Goal: Transaction & Acquisition: Obtain resource

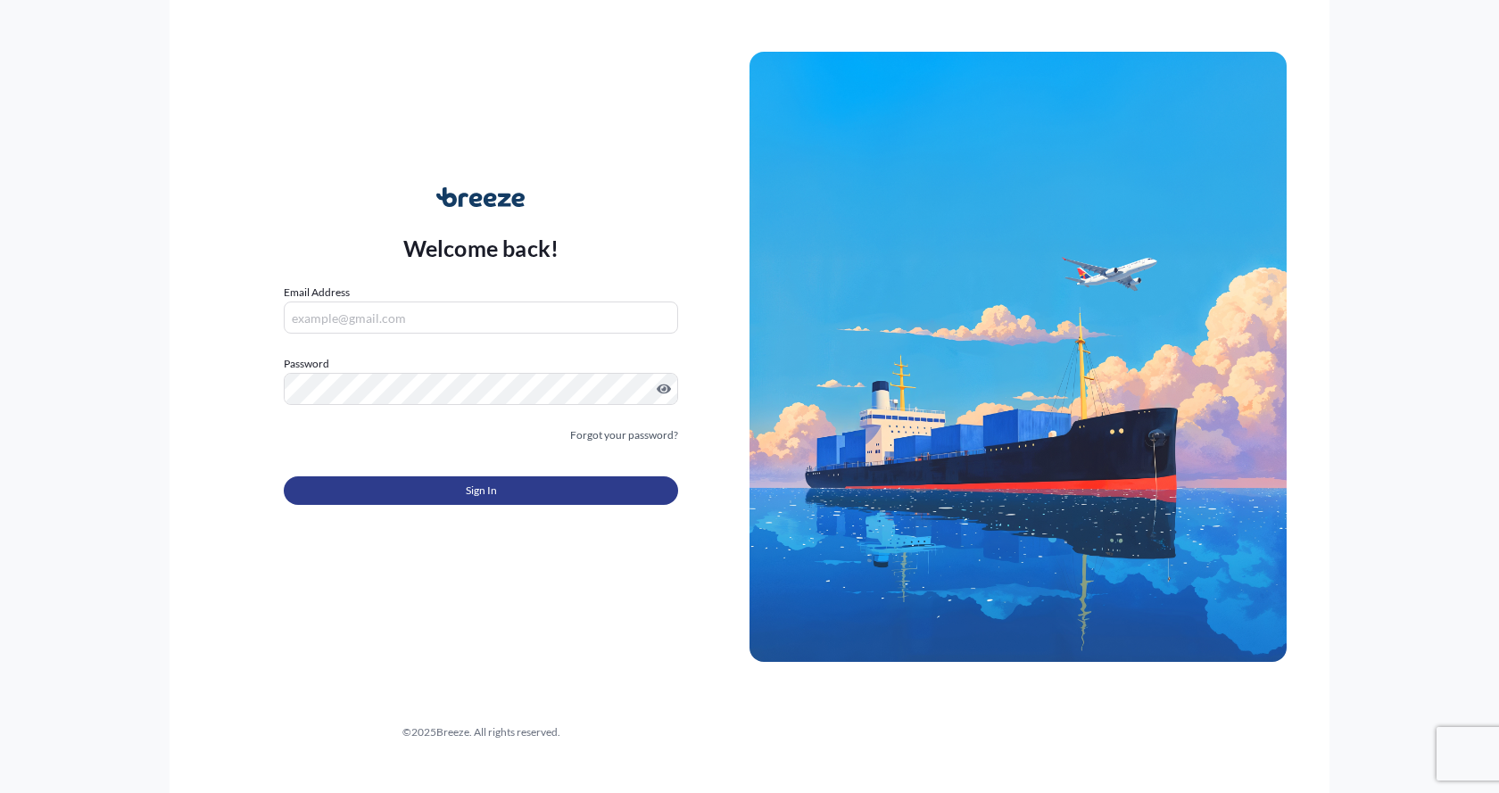
type input "[EMAIL_ADDRESS][DOMAIN_NAME]"
click at [394, 491] on button "Sign In" at bounding box center [481, 490] width 394 height 29
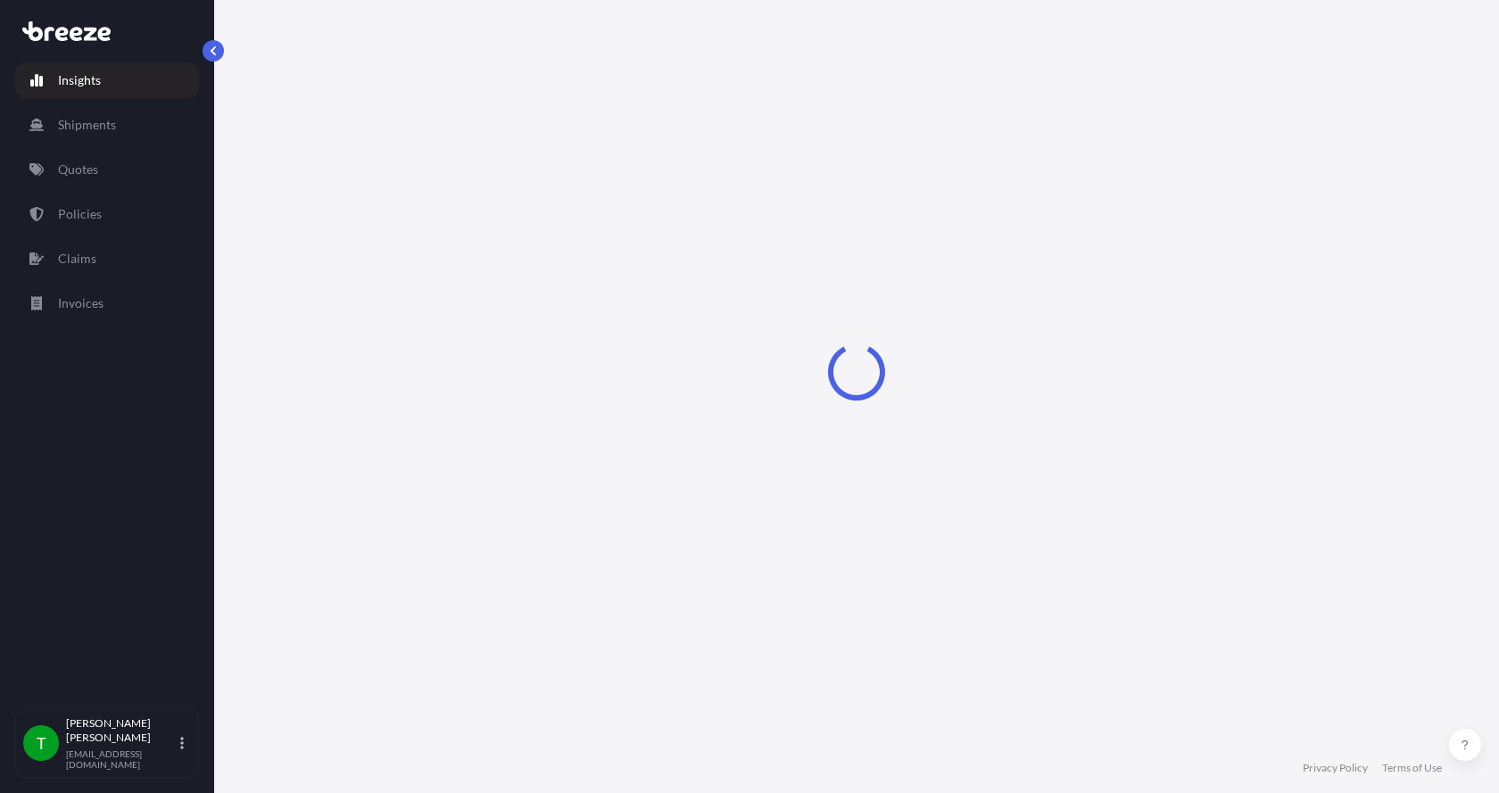
select select "2025"
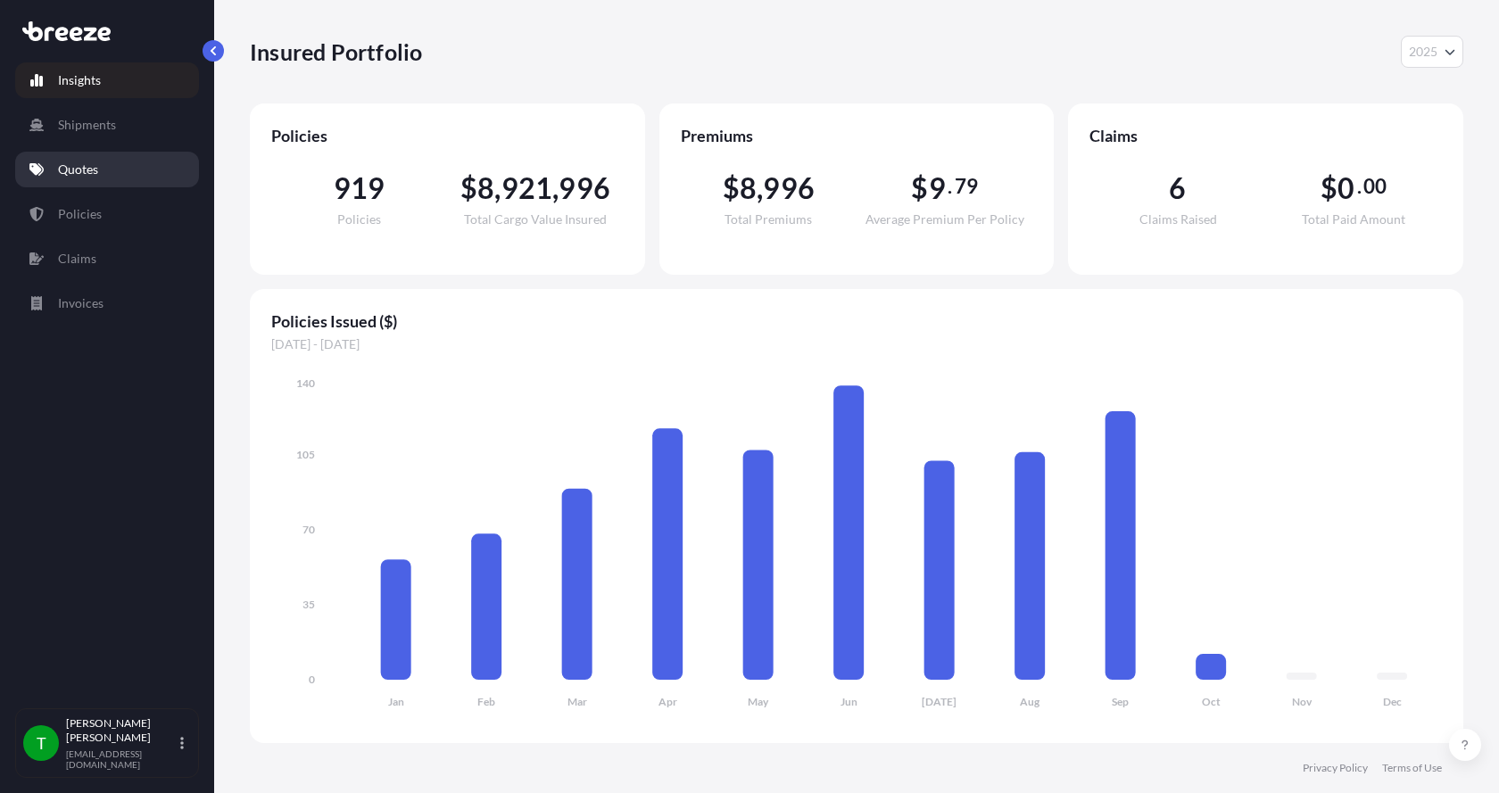
click at [82, 162] on p "Quotes" at bounding box center [78, 170] width 40 height 18
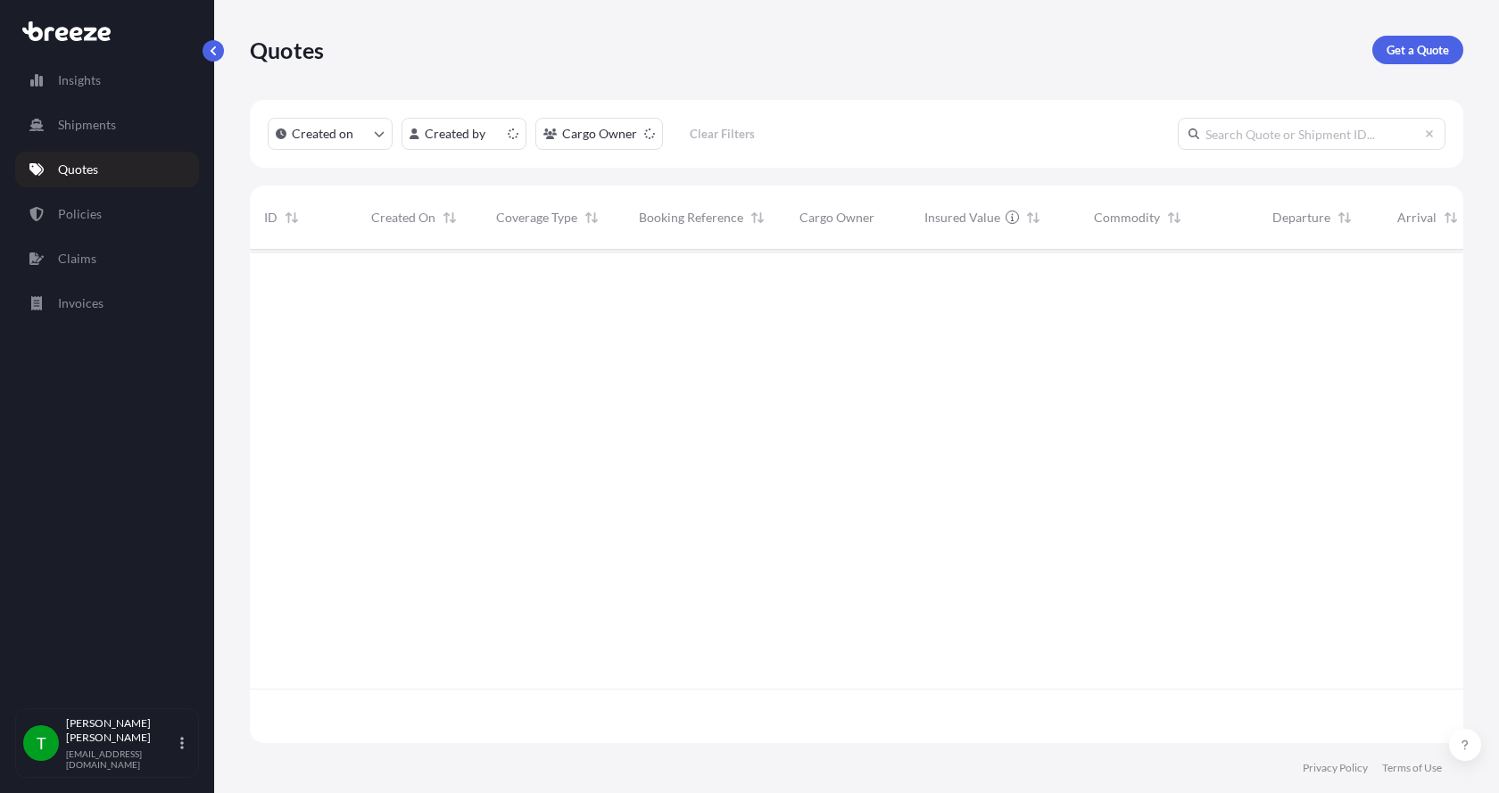
scroll to position [490, 1200]
click at [1411, 45] on p "Get a Quote" at bounding box center [1417, 50] width 62 height 18
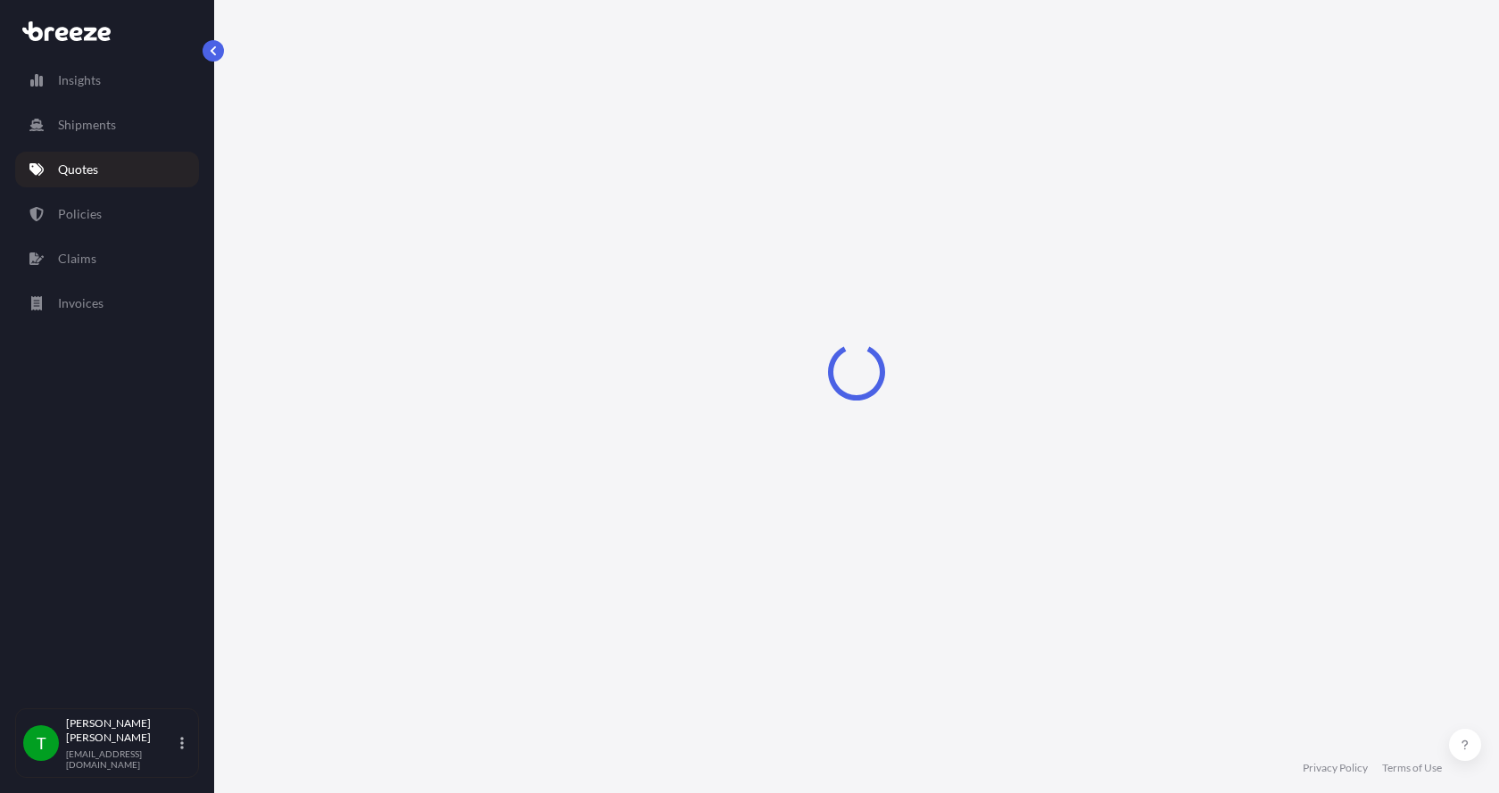
select select "Sea"
select select "1"
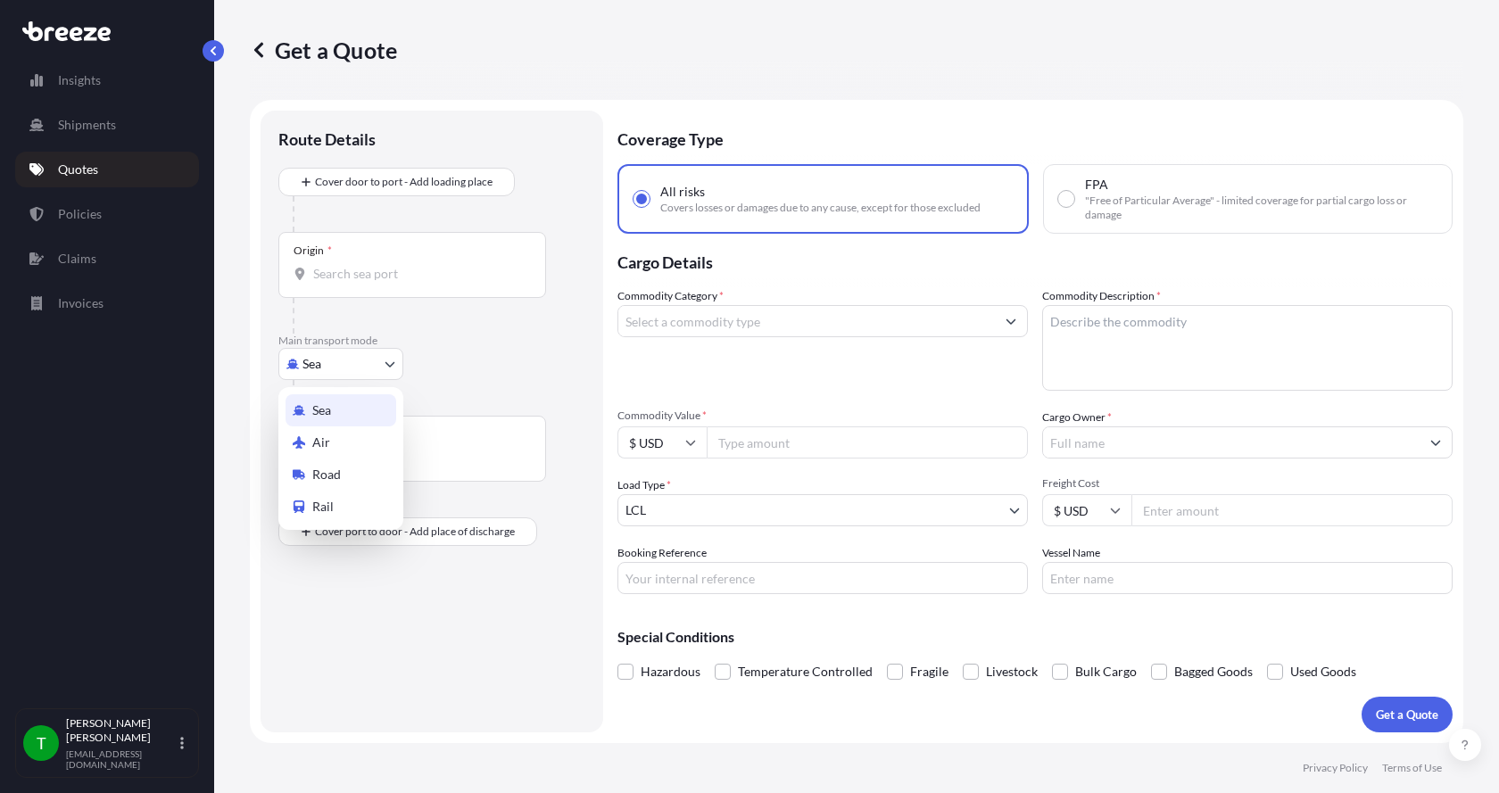
click at [330, 369] on body "Insights Shipments Quotes Policies Claims Invoices T [PERSON_NAME] [EMAIL_ADDRE…" at bounding box center [749, 396] width 1499 height 793
click at [348, 470] on div "Road" at bounding box center [340, 475] width 111 height 32
select select "Road"
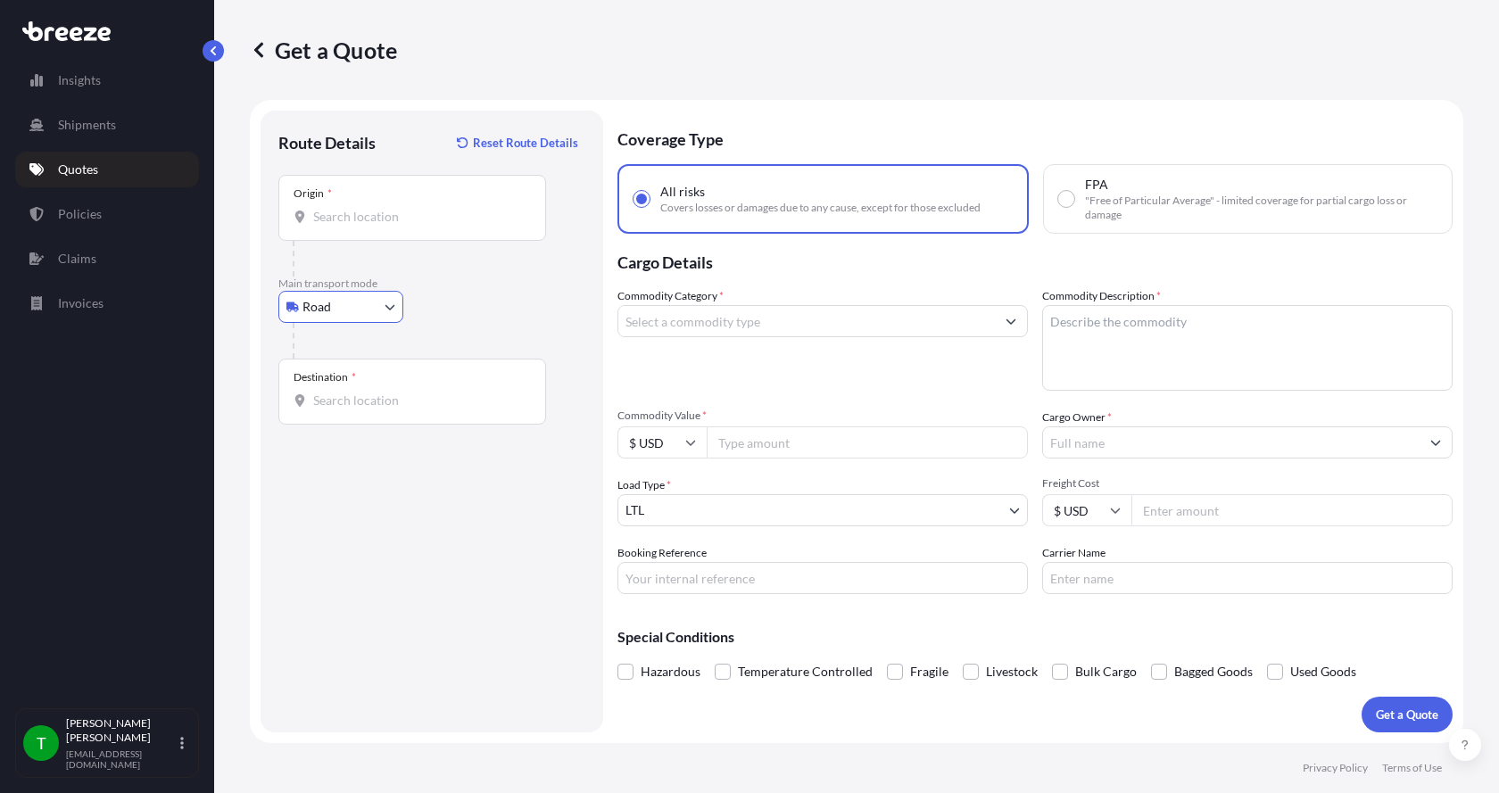
click at [325, 218] on input "Origin *" at bounding box center [418, 217] width 211 height 18
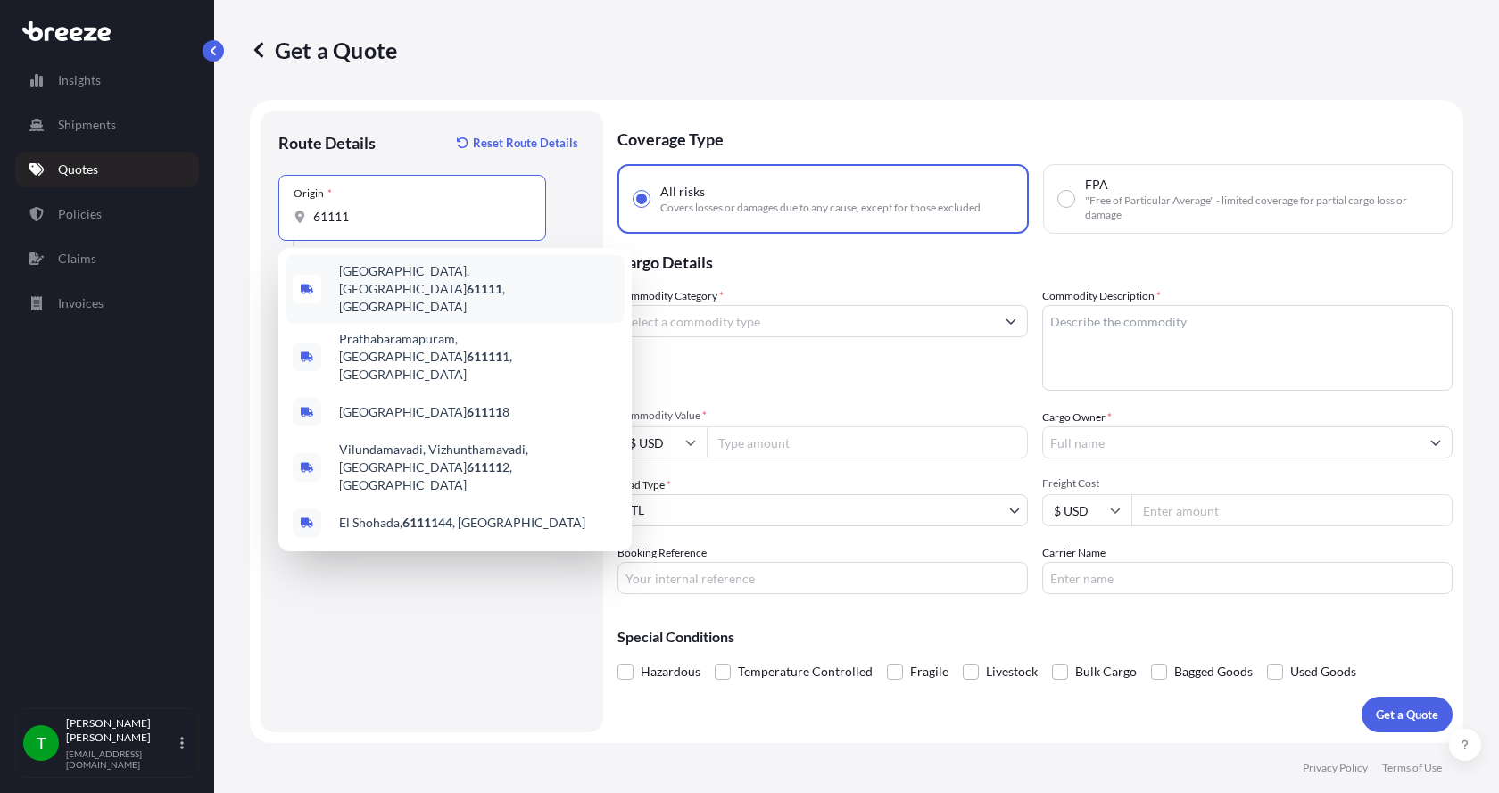
click at [355, 276] on span "[GEOGRAPHIC_DATA] , [GEOGRAPHIC_DATA]" at bounding box center [478, 289] width 278 height 54
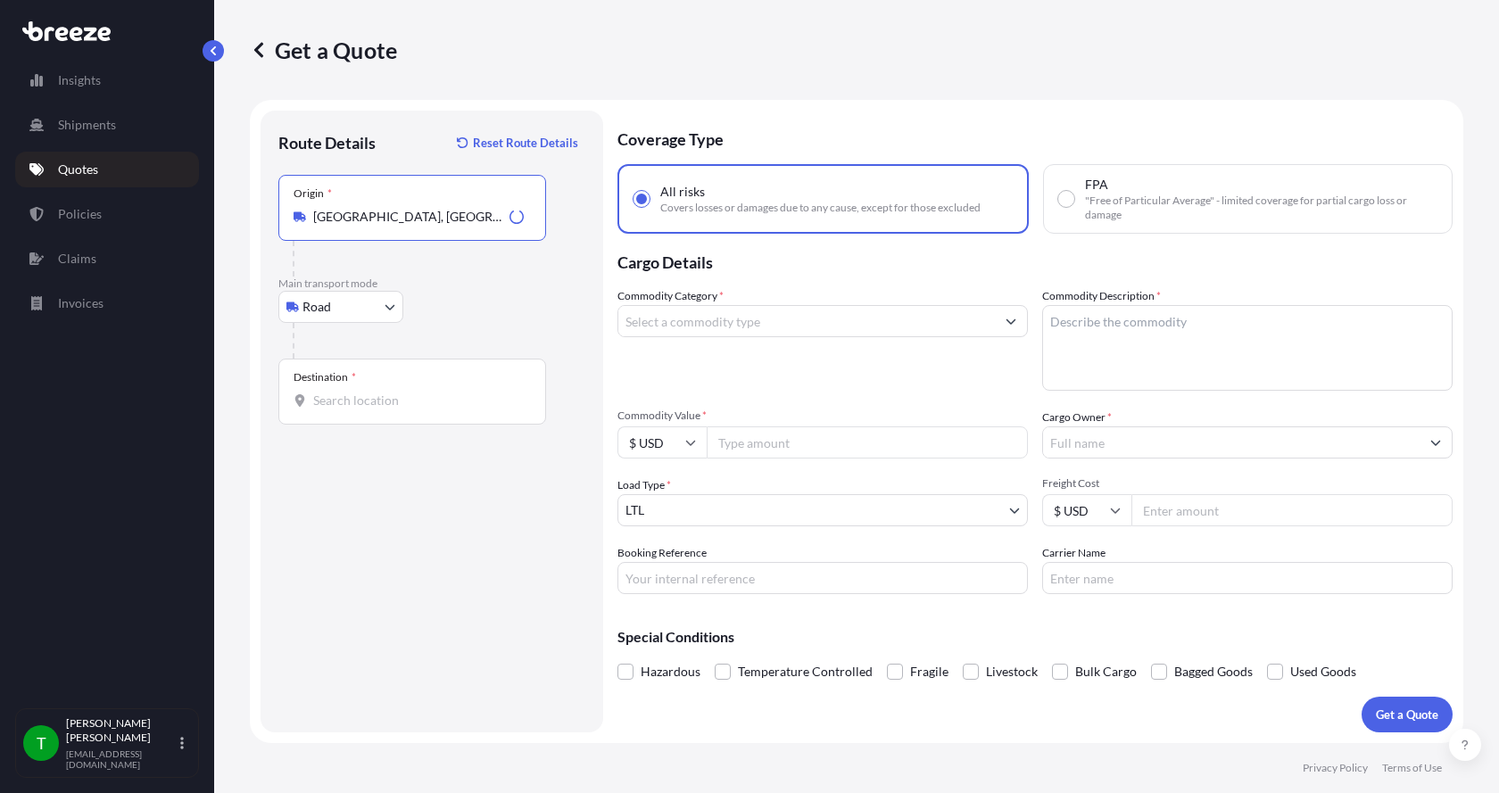
type input "[GEOGRAPHIC_DATA], [GEOGRAPHIC_DATA]"
click at [327, 401] on input "Destination *" at bounding box center [418, 401] width 211 height 18
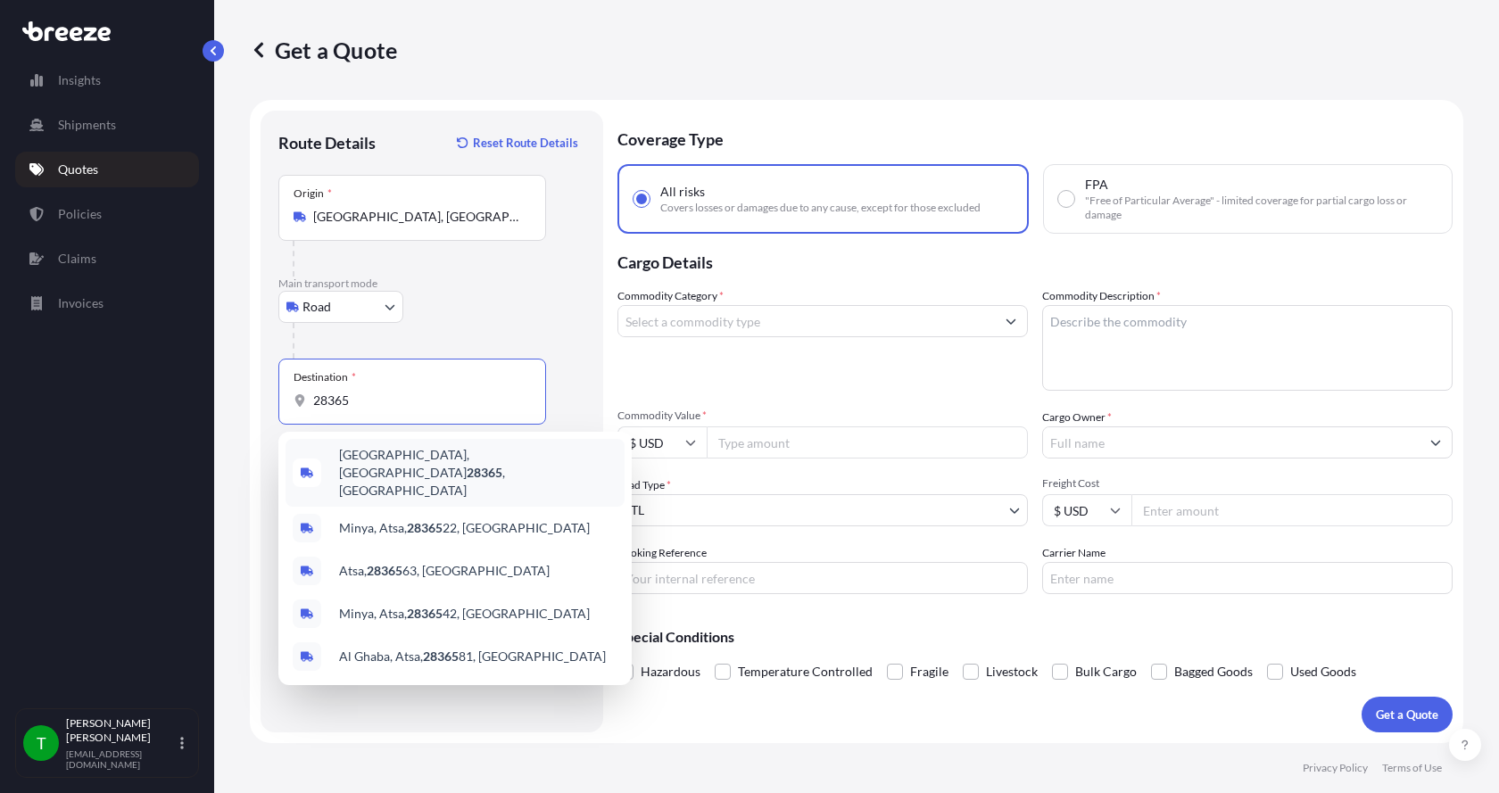
click at [376, 461] on span "[GEOGRAPHIC_DATA] , [GEOGRAPHIC_DATA]" at bounding box center [478, 473] width 278 height 54
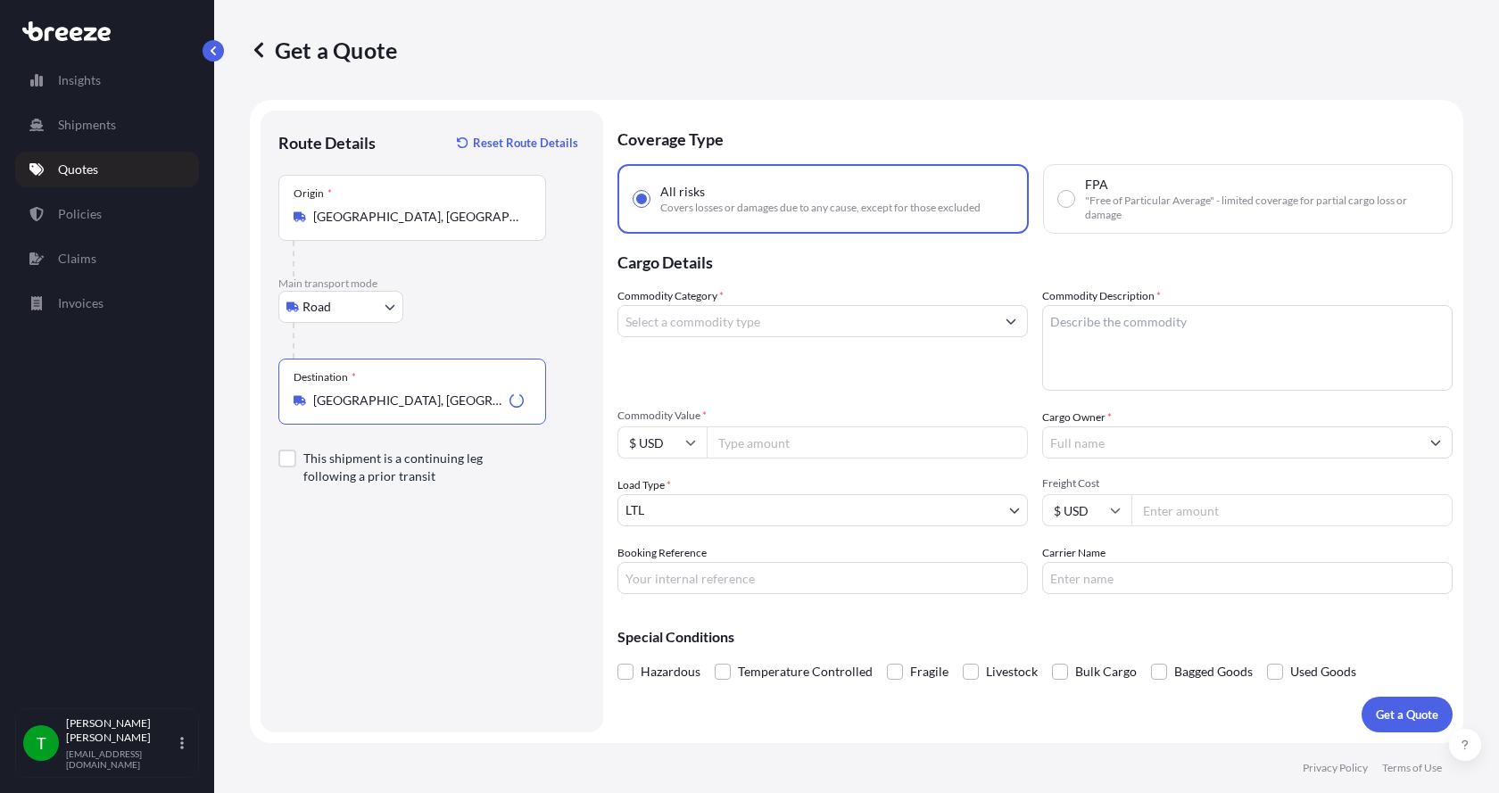
type input "[GEOGRAPHIC_DATA], [GEOGRAPHIC_DATA]"
click at [670, 326] on input "Commodity Category *" at bounding box center [806, 321] width 376 height 32
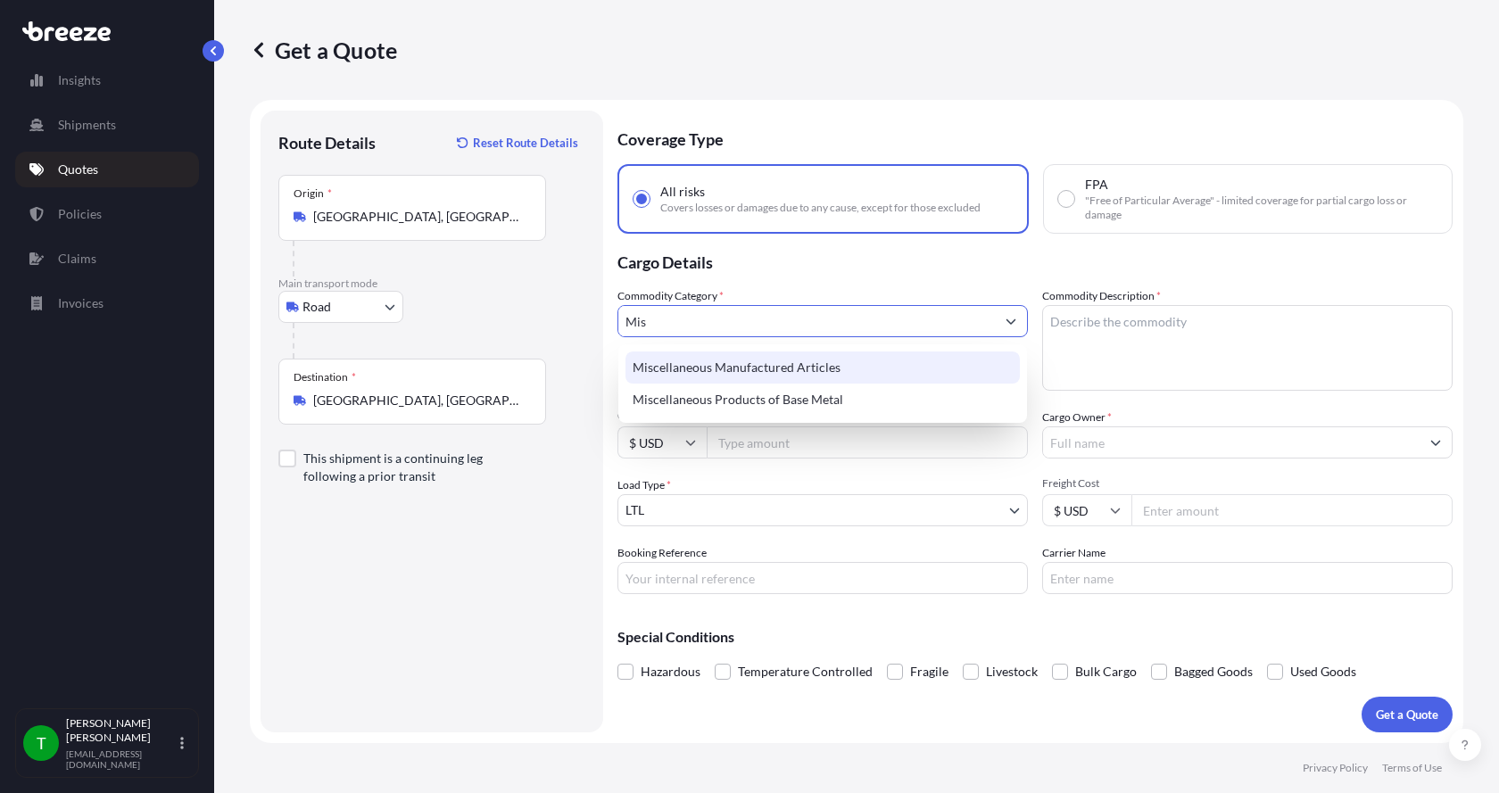
click at [668, 372] on div "Miscellaneous Manufactured Articles" at bounding box center [822, 367] width 394 height 32
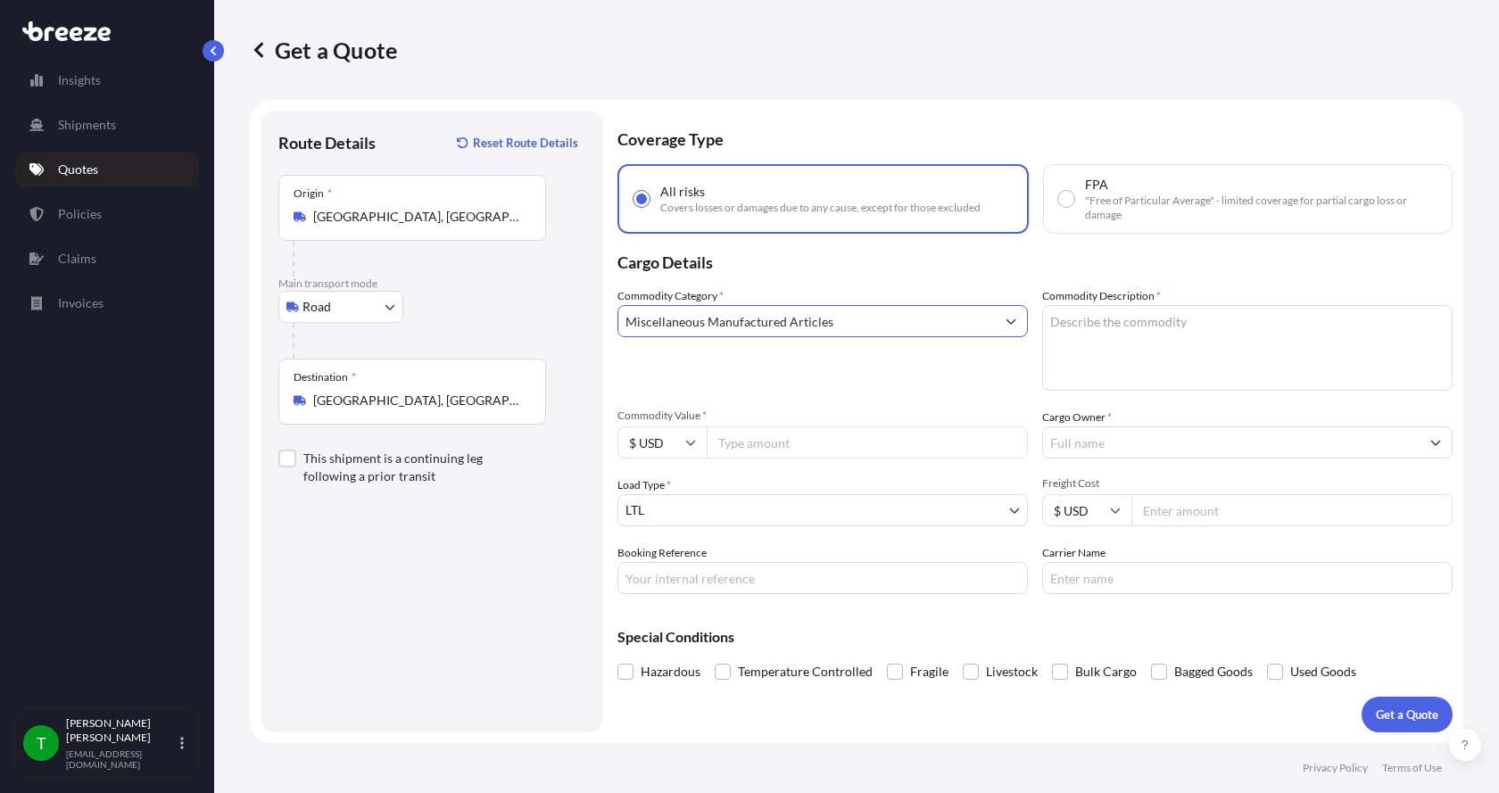
type input "Miscellaneous Manufactured Articles"
click at [1097, 316] on textarea "Commodity Description *" at bounding box center [1247, 348] width 410 height 86
type textarea "Parts Motor AER 10HP"
click at [766, 440] on input "Commodity Value *" at bounding box center [867, 442] width 321 height 32
click at [726, 438] on input "Commodity Value *" at bounding box center [867, 442] width 321 height 32
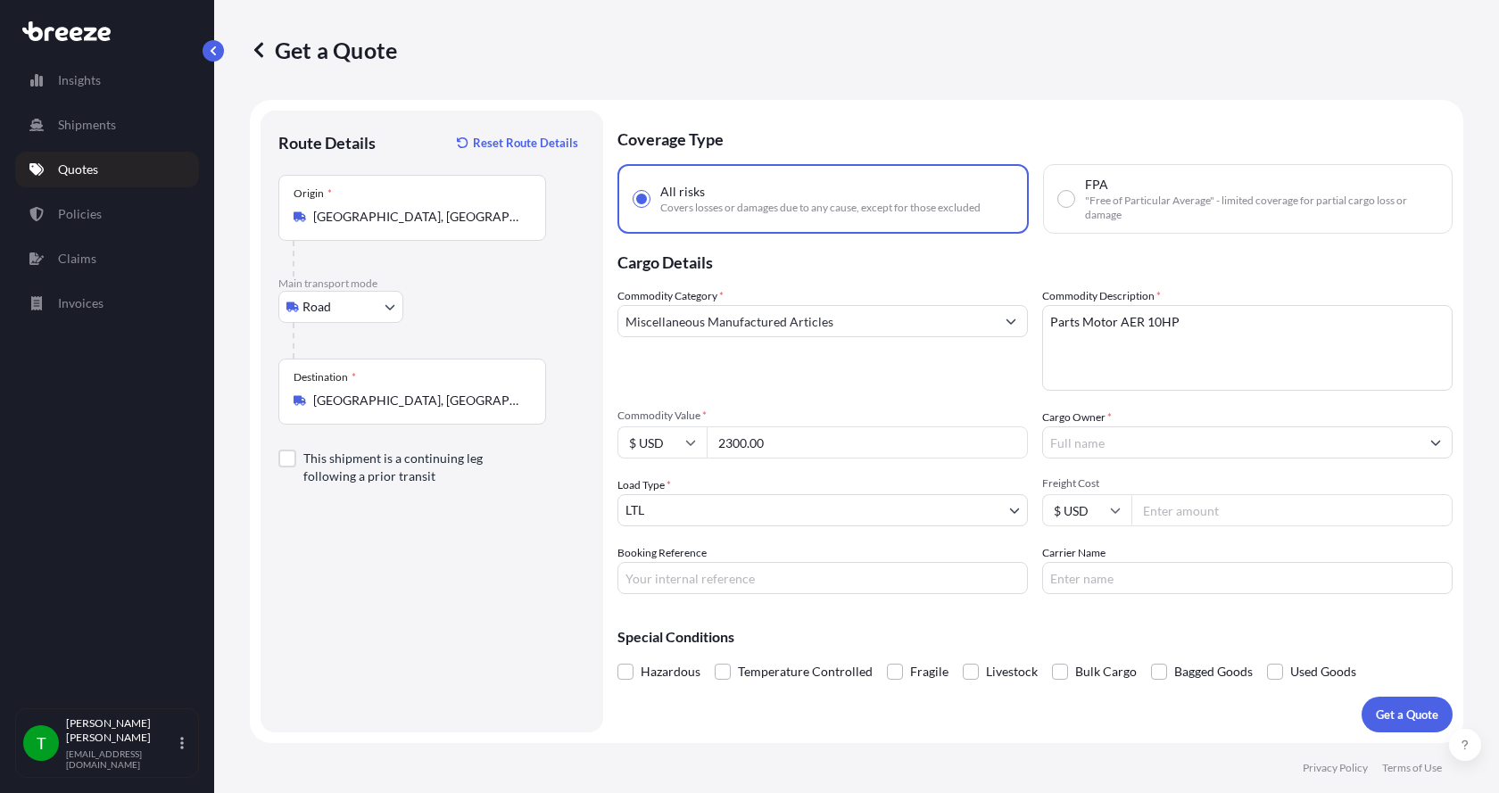
type input "2300.00"
click at [1108, 445] on input "Cargo Owner *" at bounding box center [1231, 442] width 376 height 32
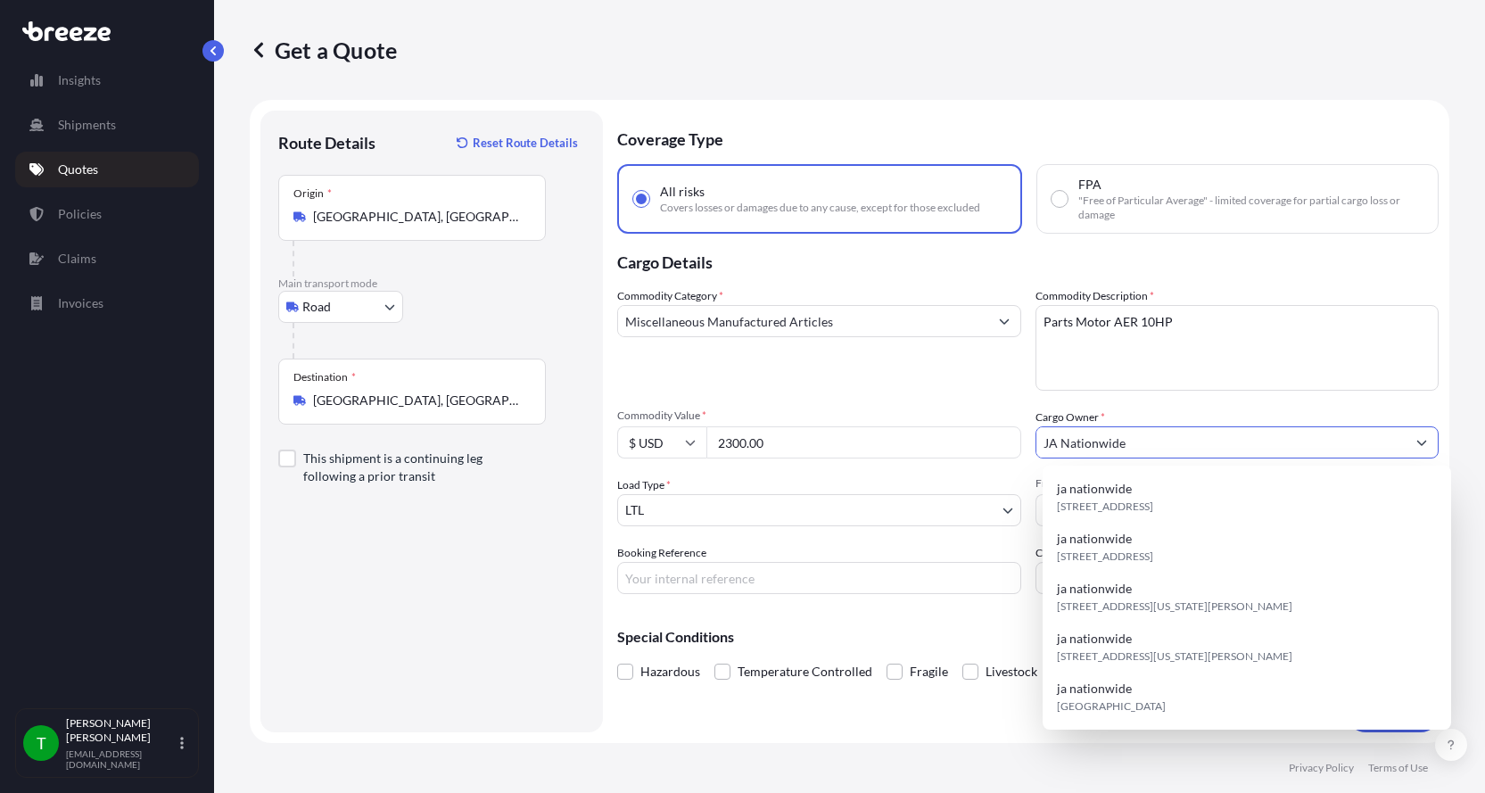
type input "JA Nationwide"
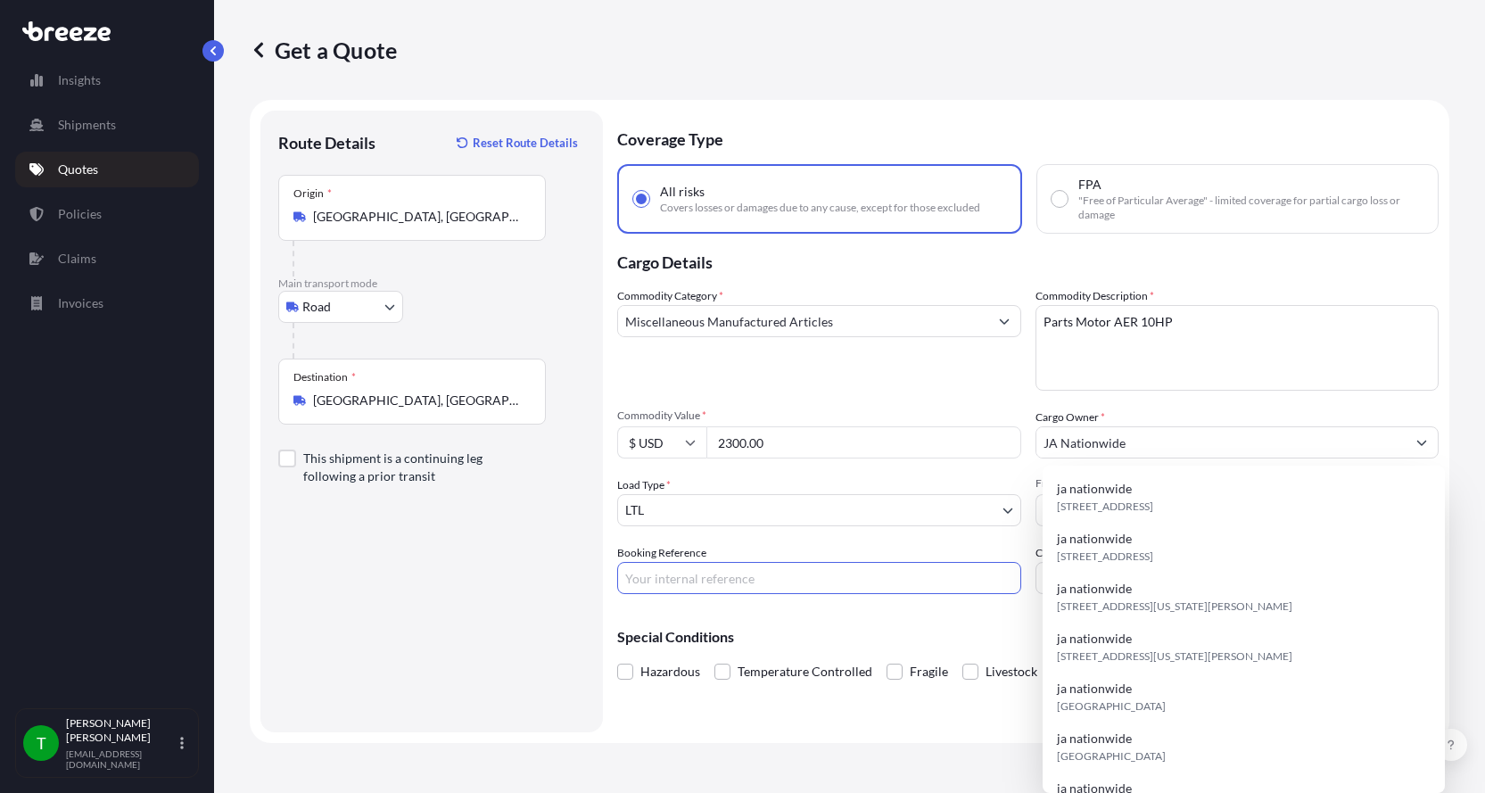
click at [814, 580] on input "Booking Reference" at bounding box center [819, 578] width 404 height 32
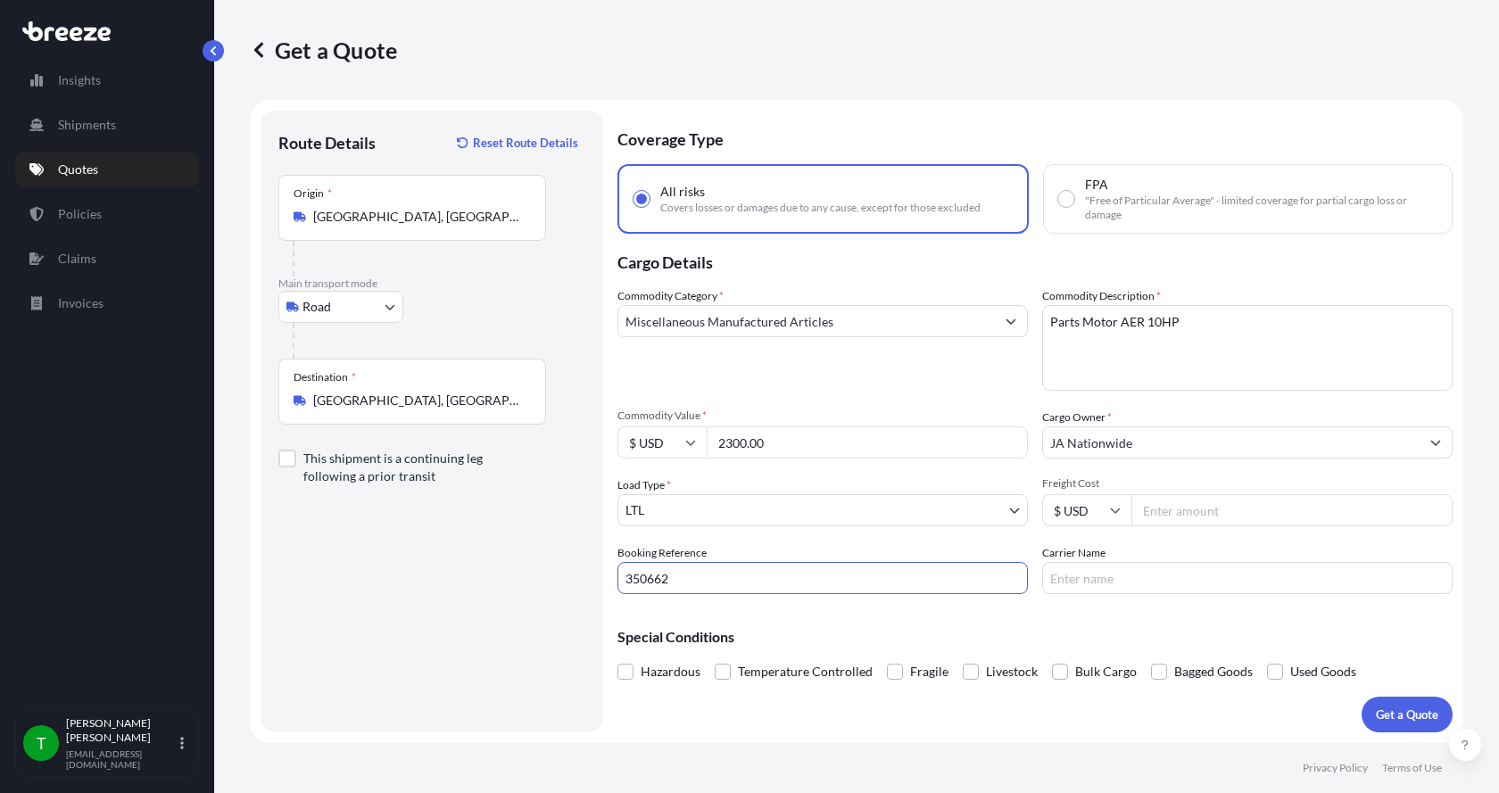
type input "350662"
click at [1167, 509] on input "Freight Cost" at bounding box center [1291, 510] width 321 height 32
type input "295.00"
click at [1161, 577] on input "Carrier Name" at bounding box center [1247, 578] width 410 height 32
type input "[PERSON_NAME] Express"
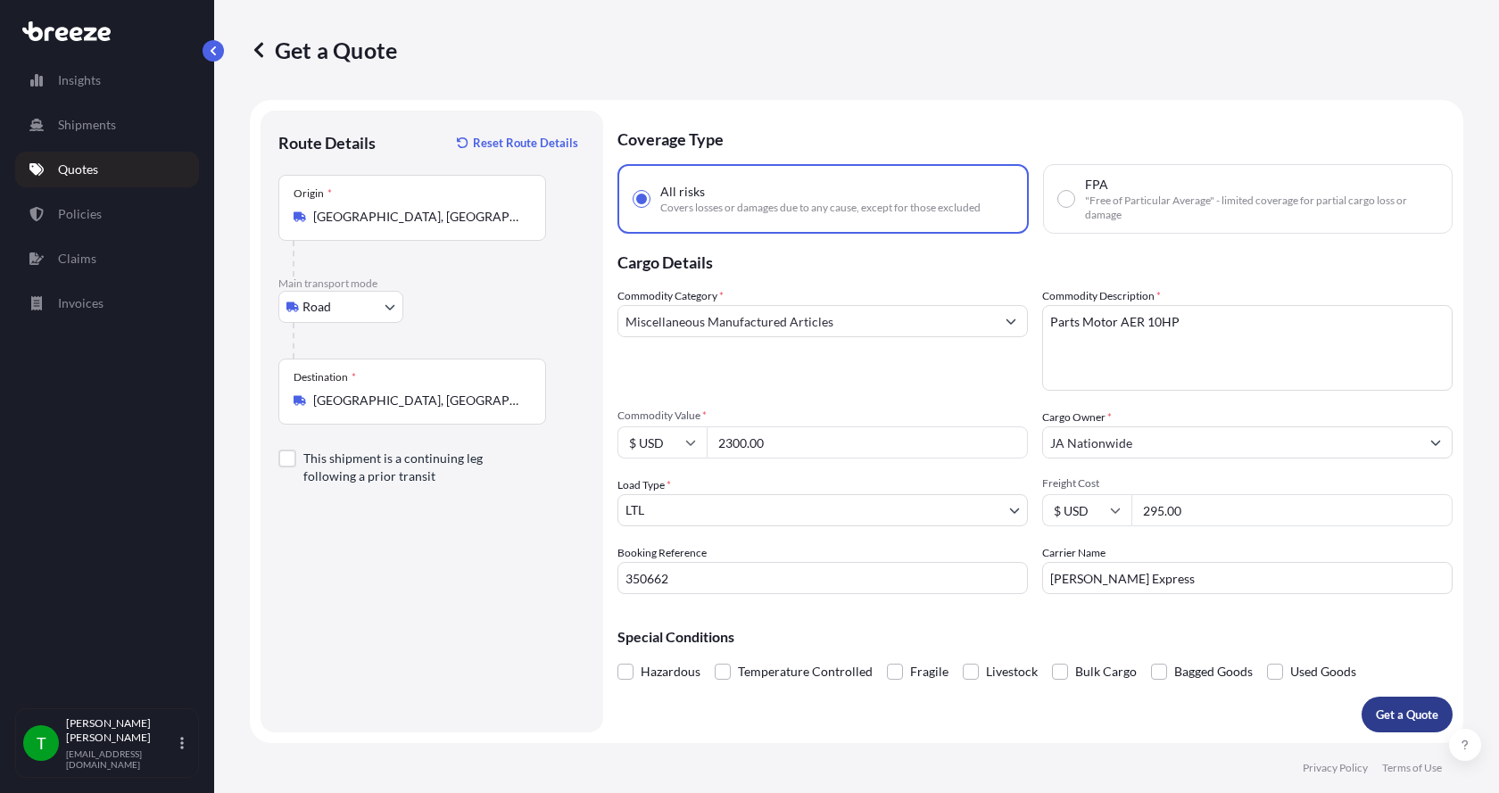
click at [1374, 714] on button "Get a Quote" at bounding box center [1406, 715] width 91 height 36
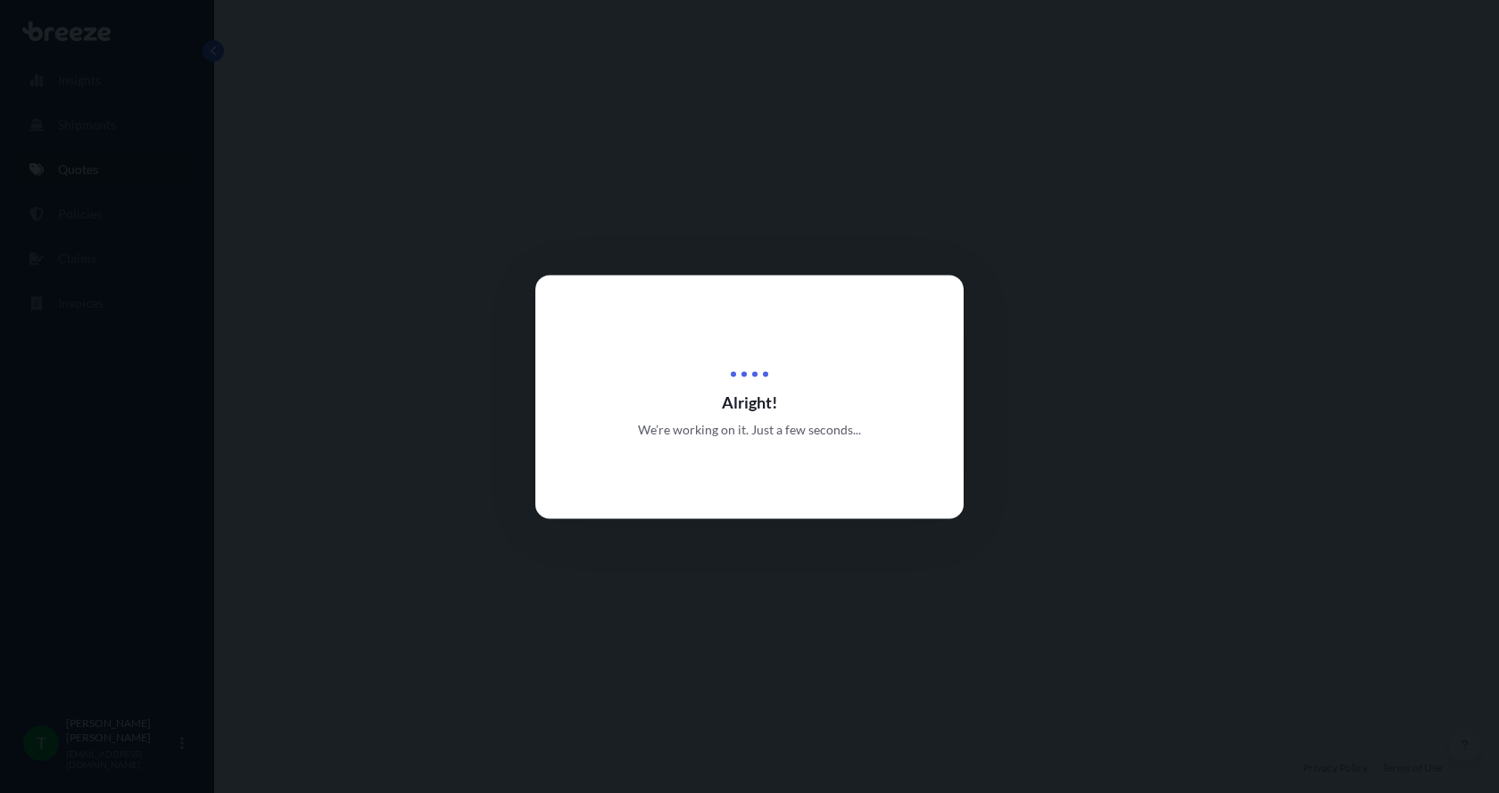
select select "Road"
select select "1"
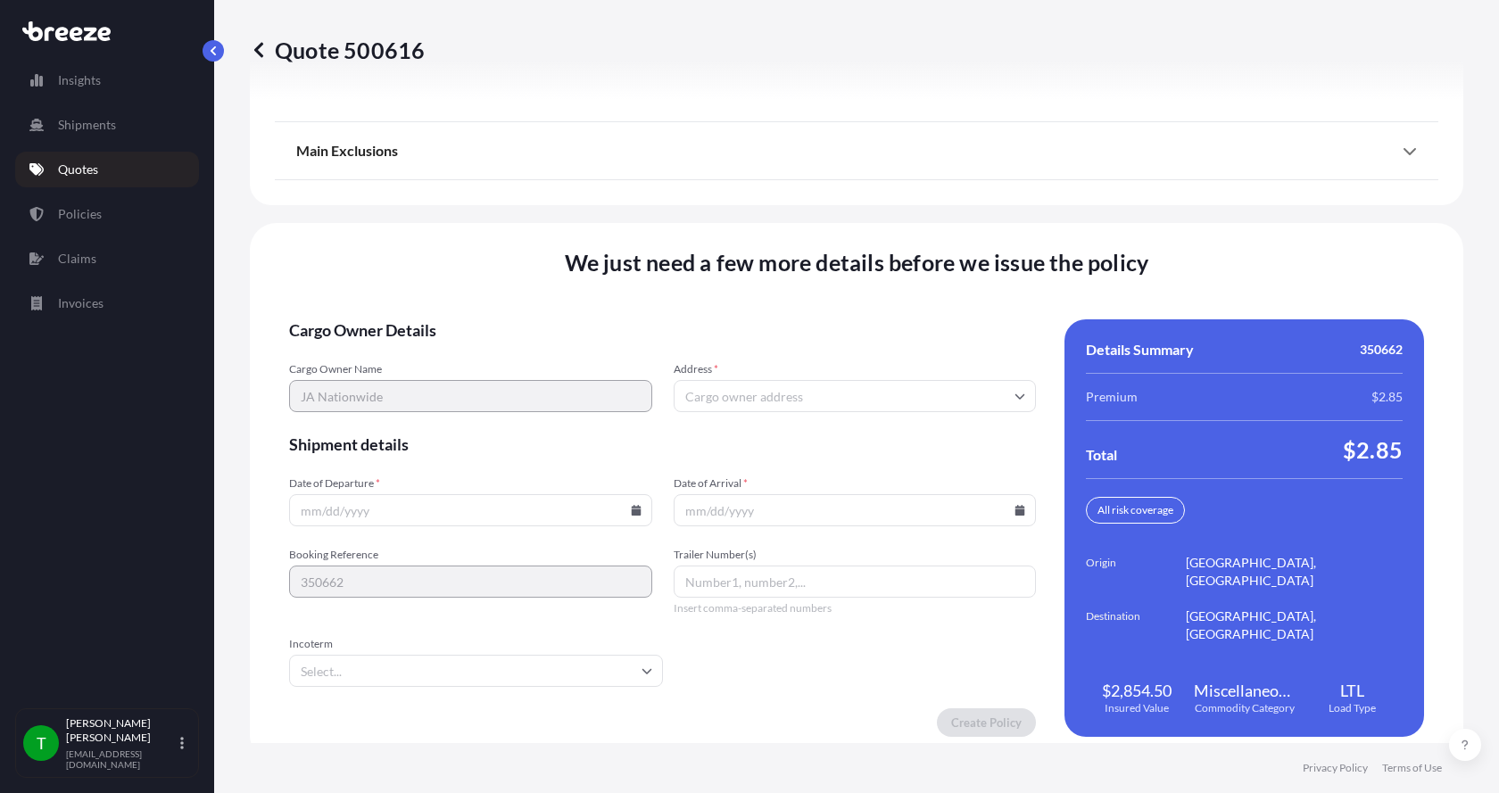
scroll to position [2347, 0]
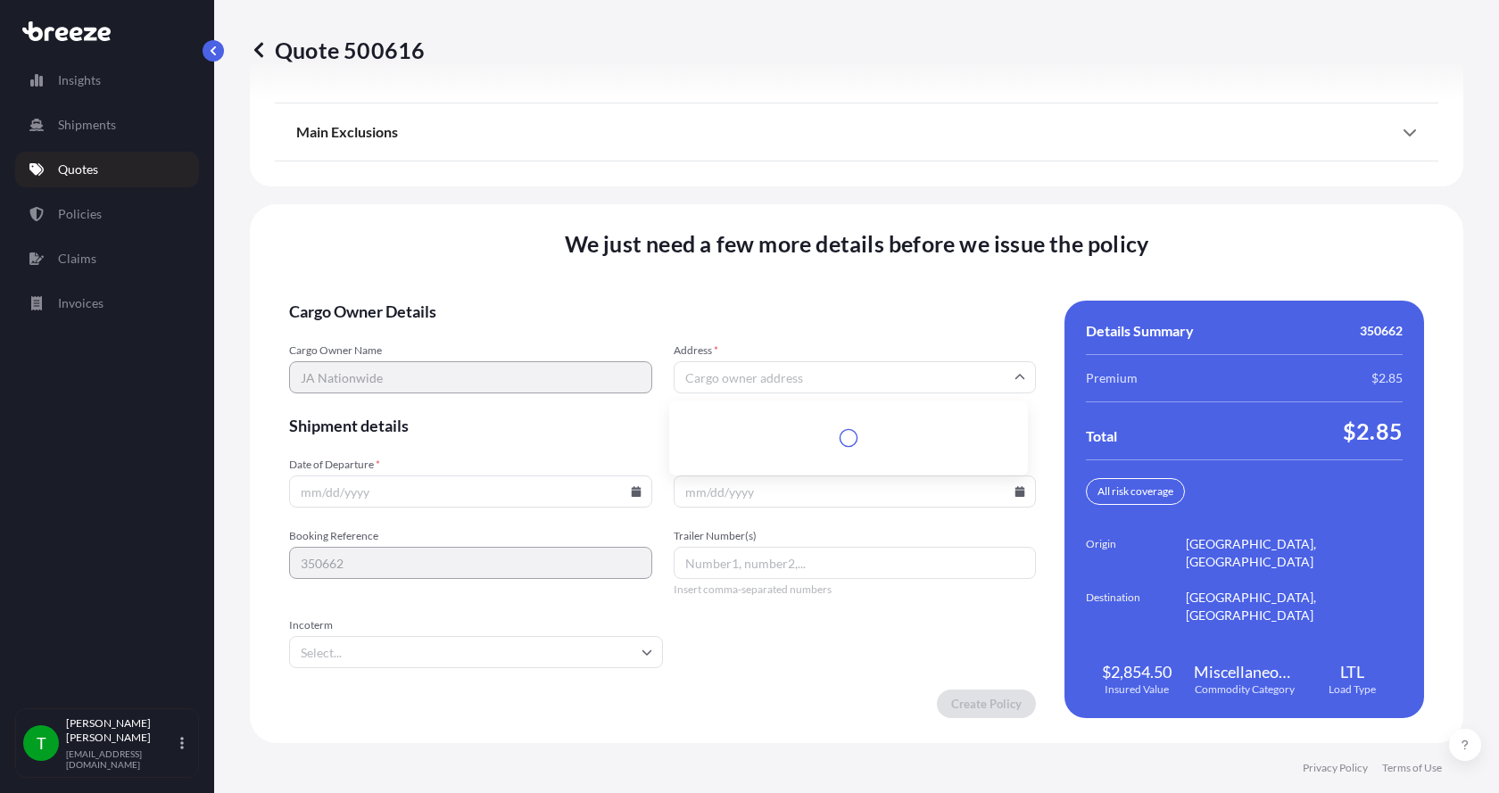
click at [930, 370] on input "Address *" at bounding box center [855, 377] width 363 height 32
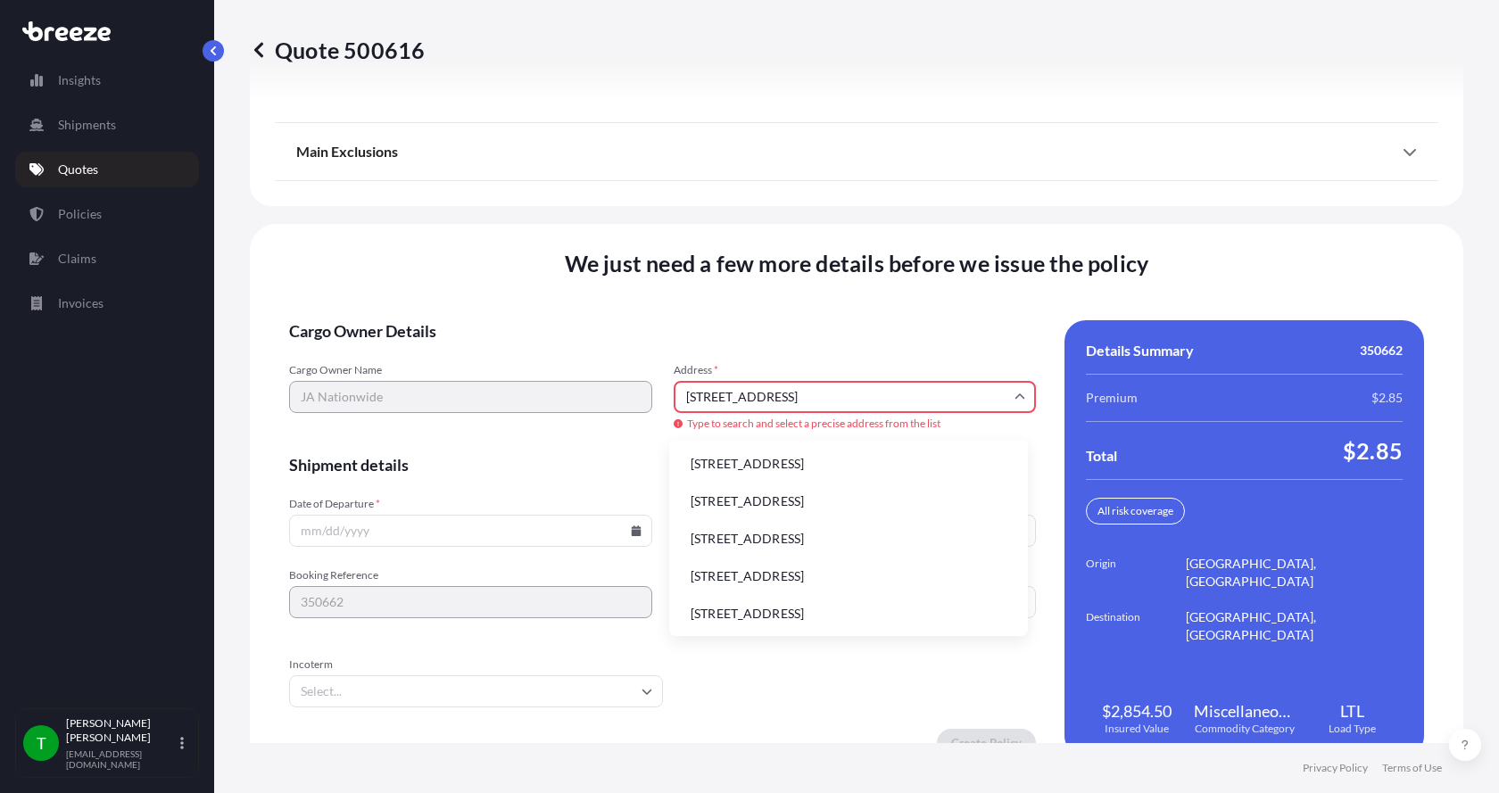
click at [720, 465] on li "[STREET_ADDRESS]" at bounding box center [848, 464] width 344 height 34
type input "[STREET_ADDRESS]"
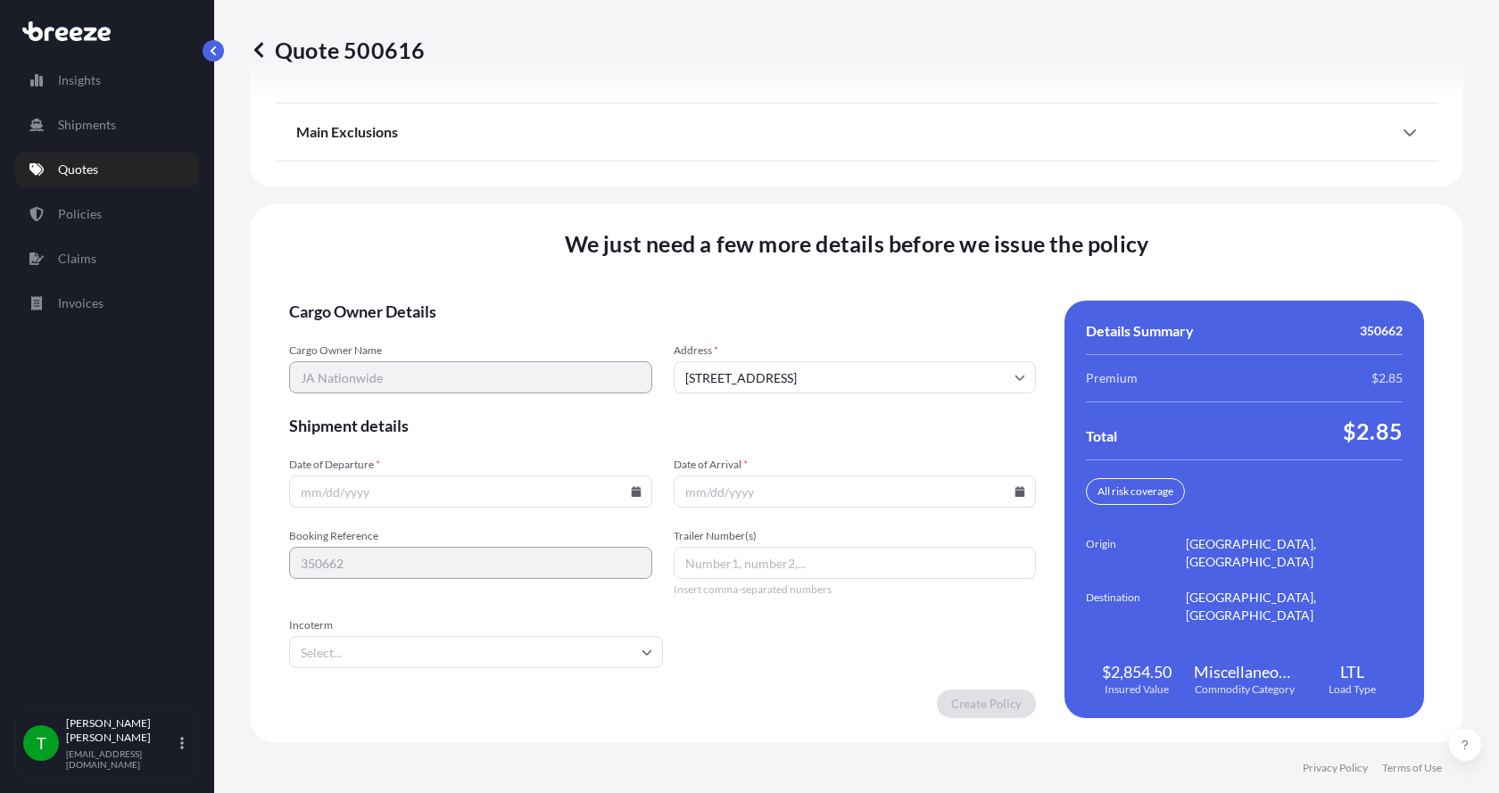
click at [631, 493] on icon at bounding box center [636, 491] width 10 height 11
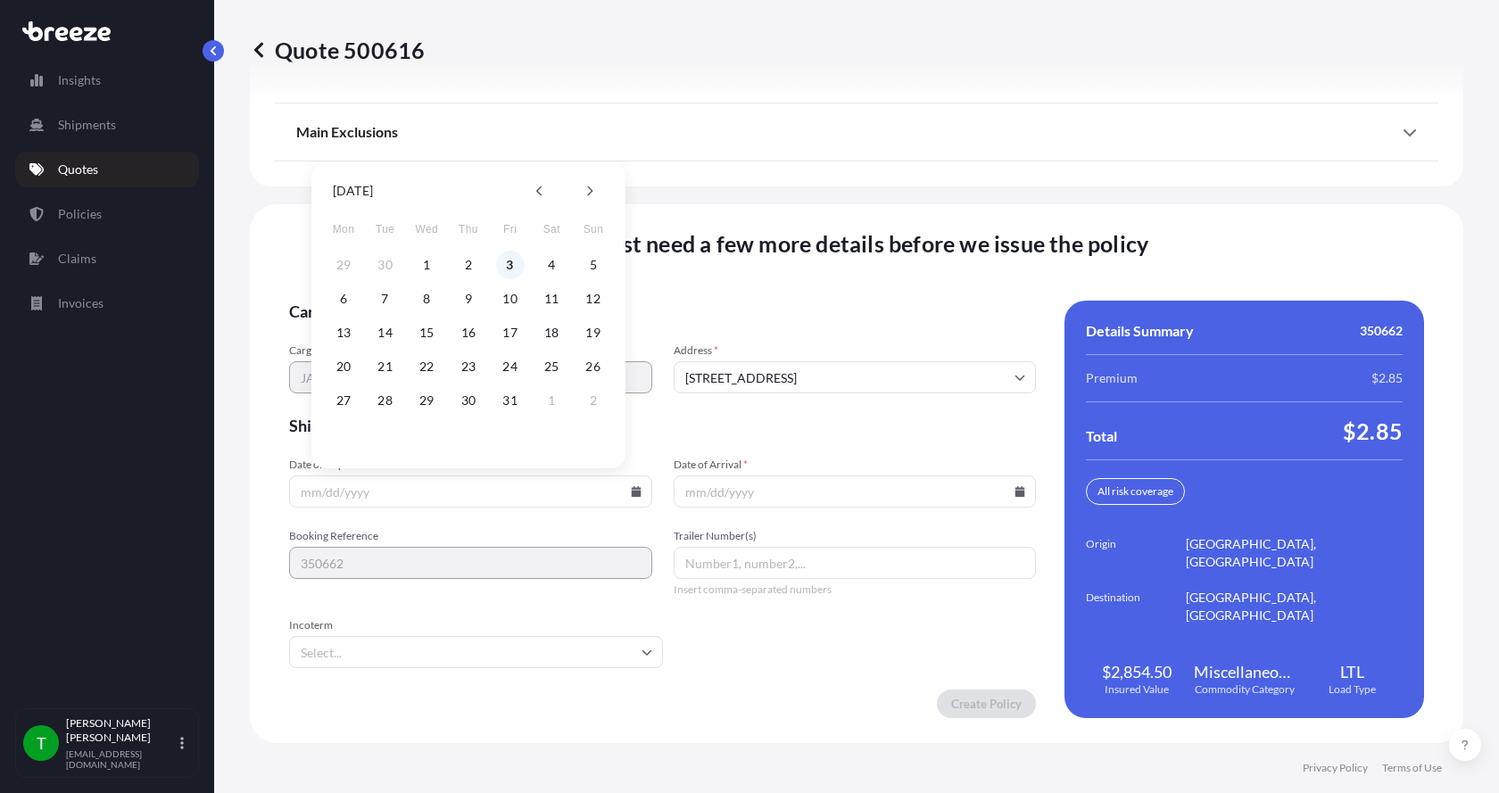
click at [510, 268] on button "3" at bounding box center [510, 265] width 29 height 29
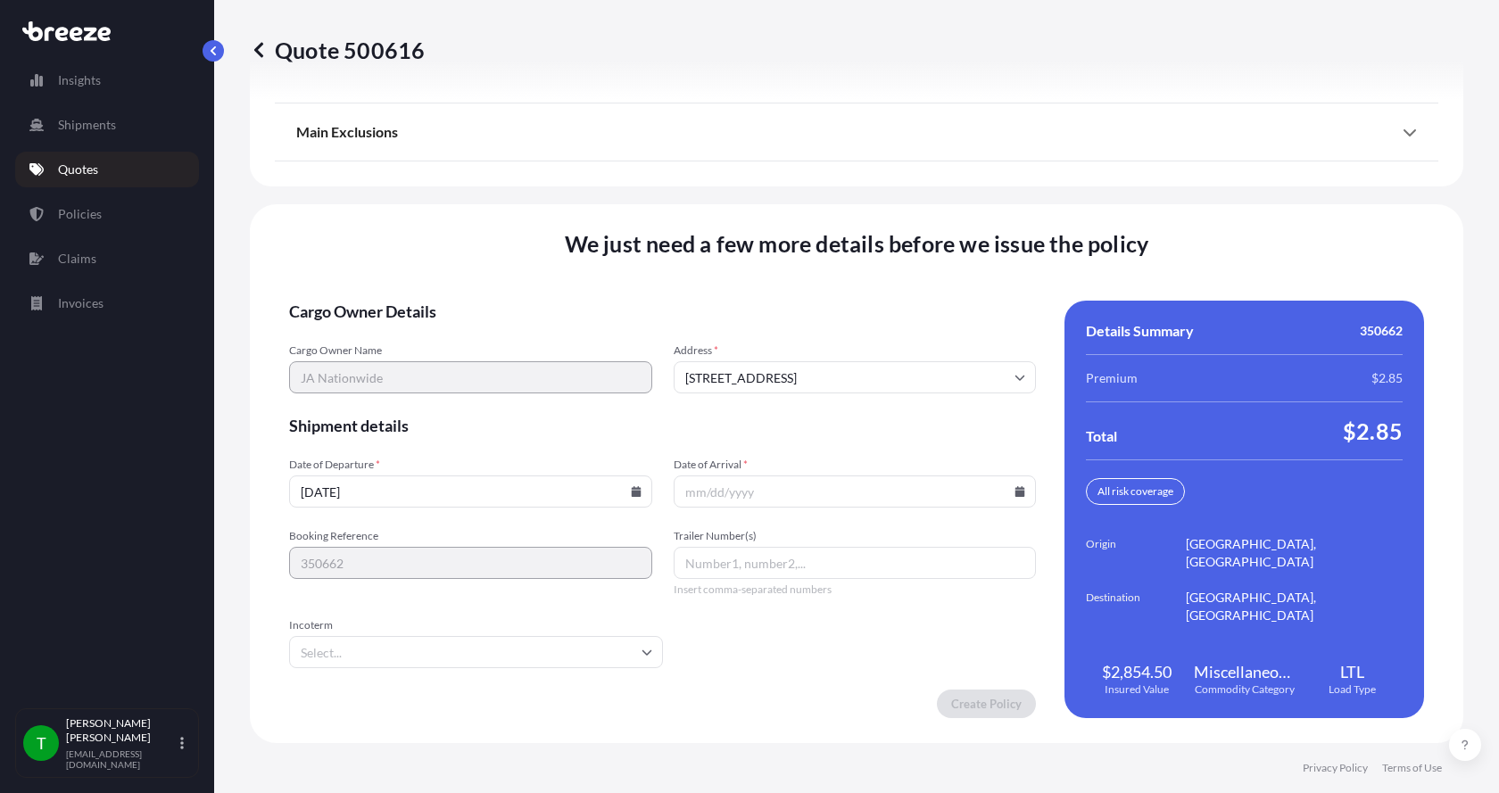
type input "[DATE]"
click at [510, 346] on button "3" at bounding box center [499, 354] width 21 height 16
click at [1015, 493] on icon at bounding box center [1020, 491] width 10 height 11
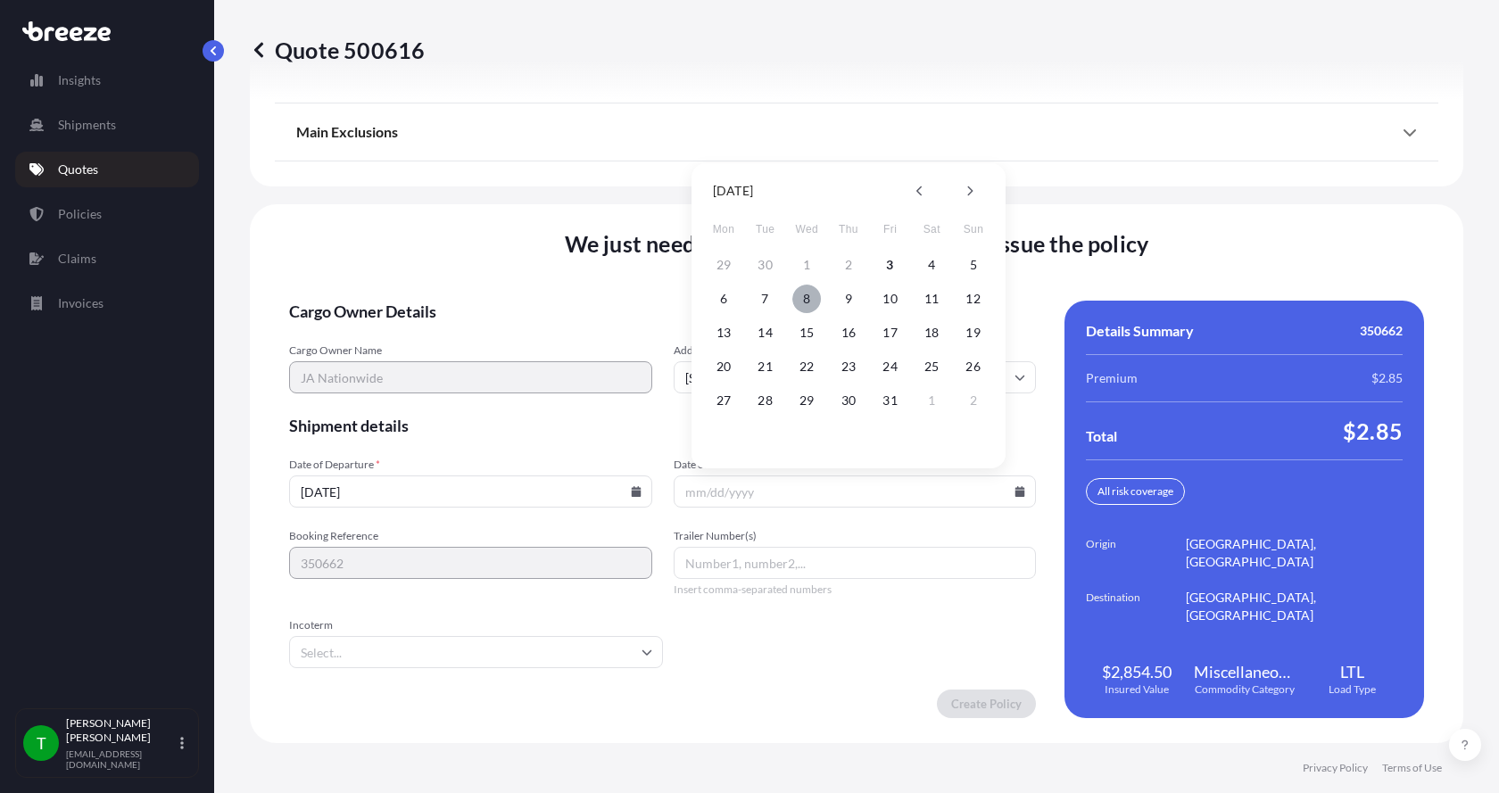
click at [804, 300] on button "8" at bounding box center [806, 299] width 29 height 29
type input "[DATE]"
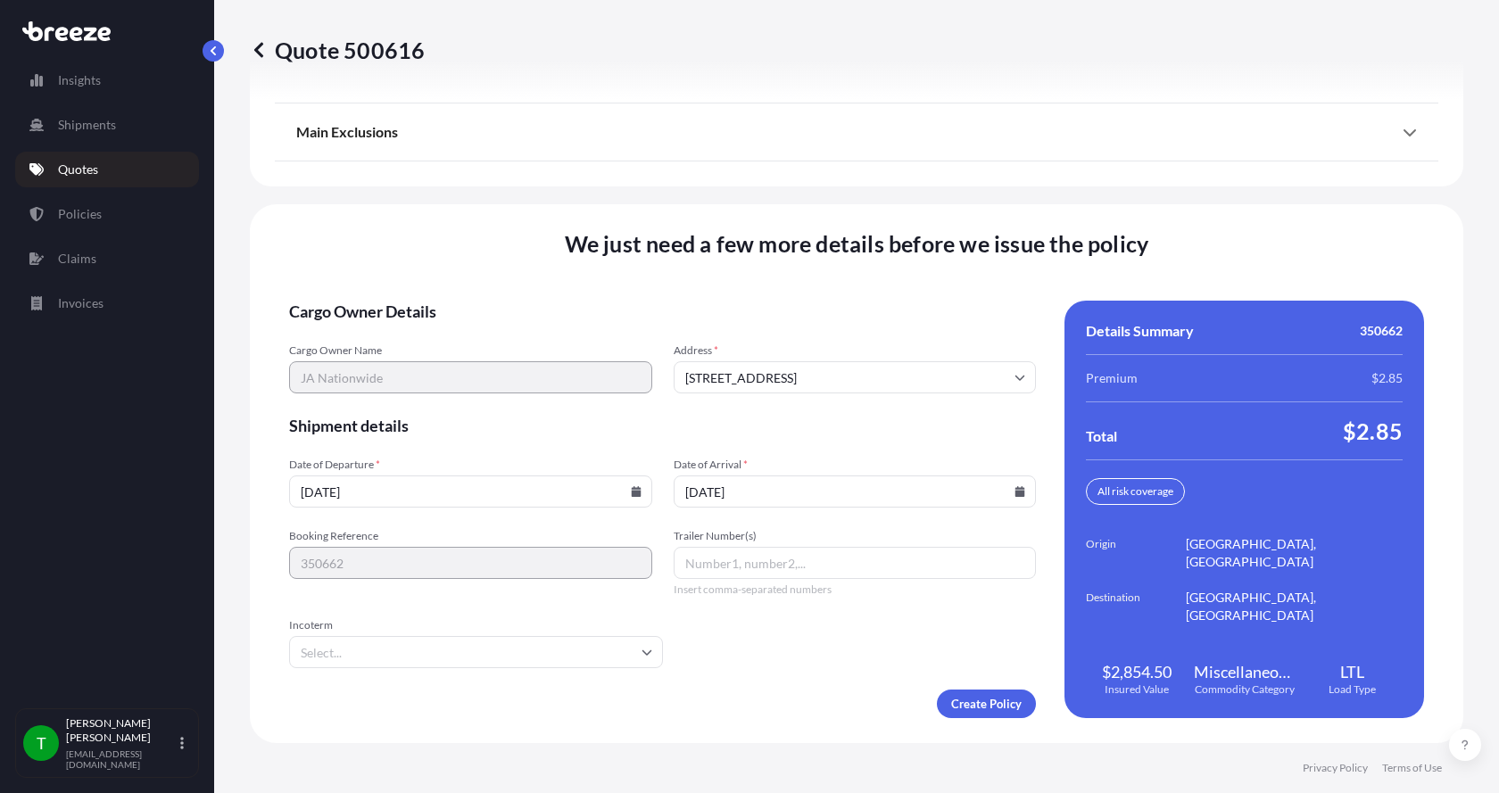
click at [806, 365] on button "8" at bounding box center [816, 373] width 21 height 16
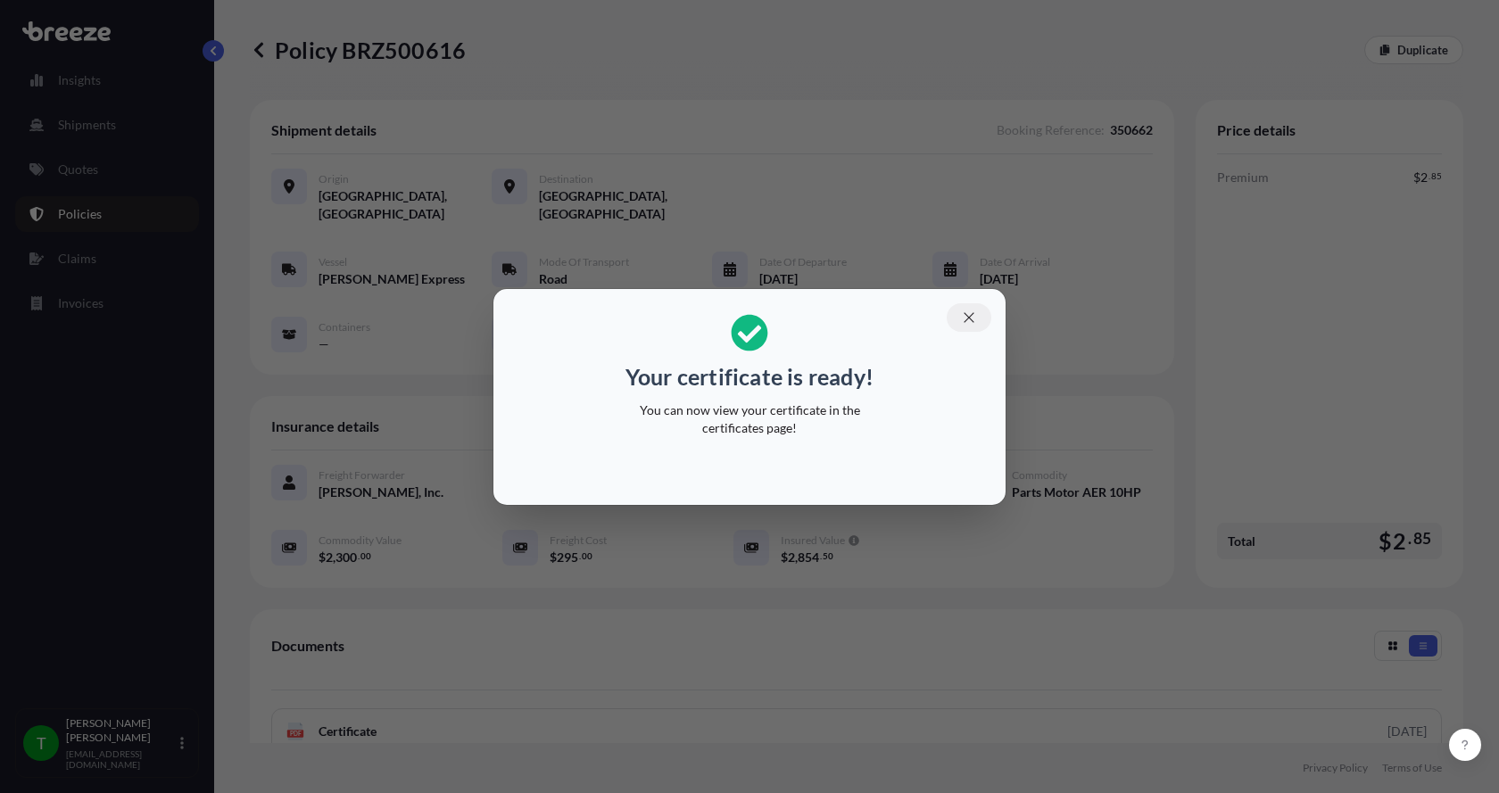
click at [969, 310] on icon "button" at bounding box center [969, 318] width 16 height 16
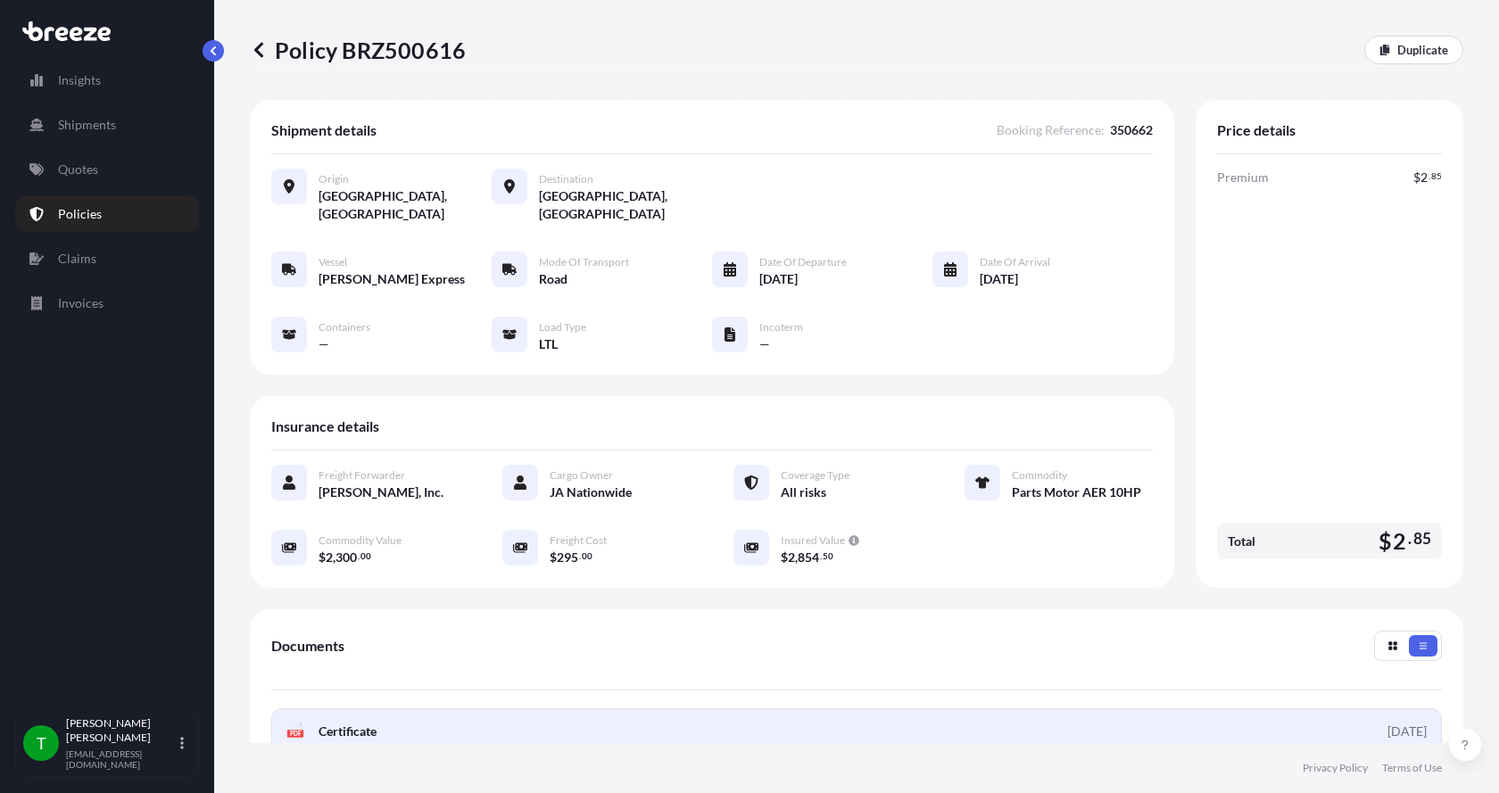
click at [295, 731] on text "PDF" at bounding box center [296, 734] width 12 height 6
